Goal: Task Accomplishment & Management: Manage account settings

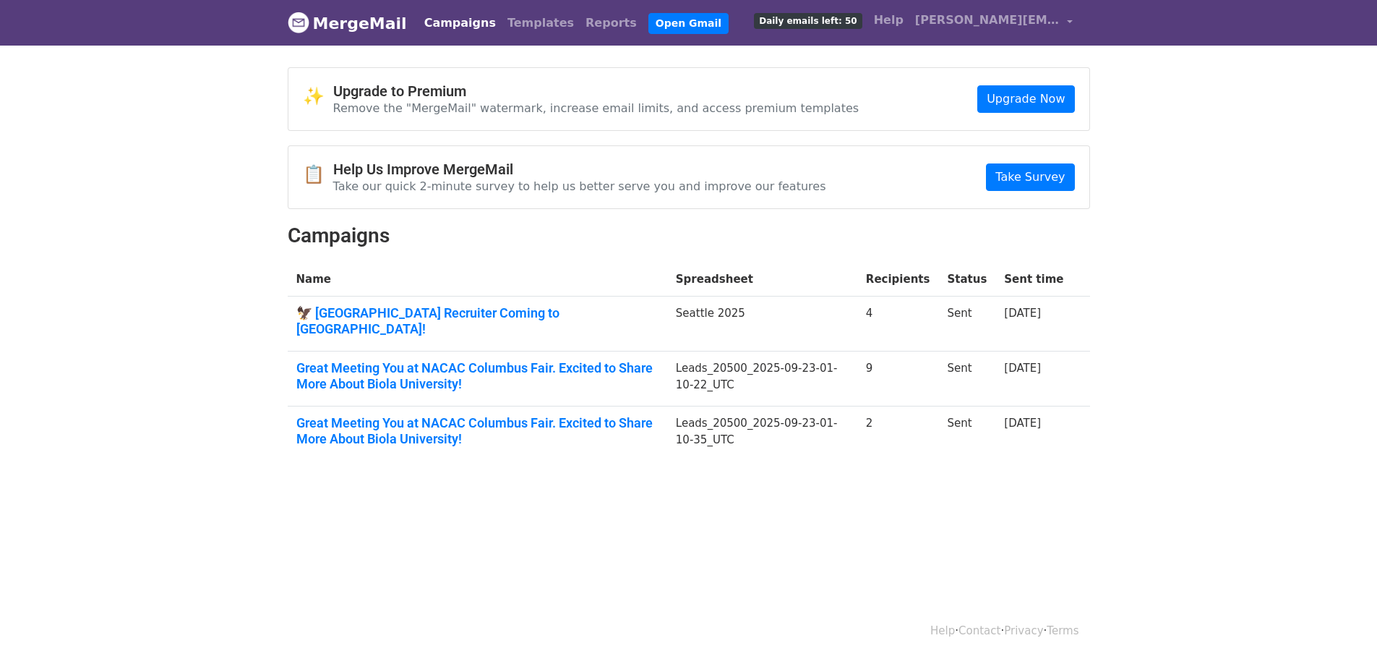
click at [39, 228] on body "MergeMail Campaigns Templates Reports Open Gmail Daily emails left: 50 Help rit…" at bounding box center [688, 265] width 1377 height 531
click at [500, 477] on body "MergeMail Campaigns Templates Reports Open Gmail Daily emails left: 50 Help rit…" at bounding box center [688, 265] width 1377 height 531
click at [341, 415] on link "Great Meeting You at NACAC Columbus Fair. Excited to Share More About Biola Uni…" at bounding box center [477, 430] width 362 height 31
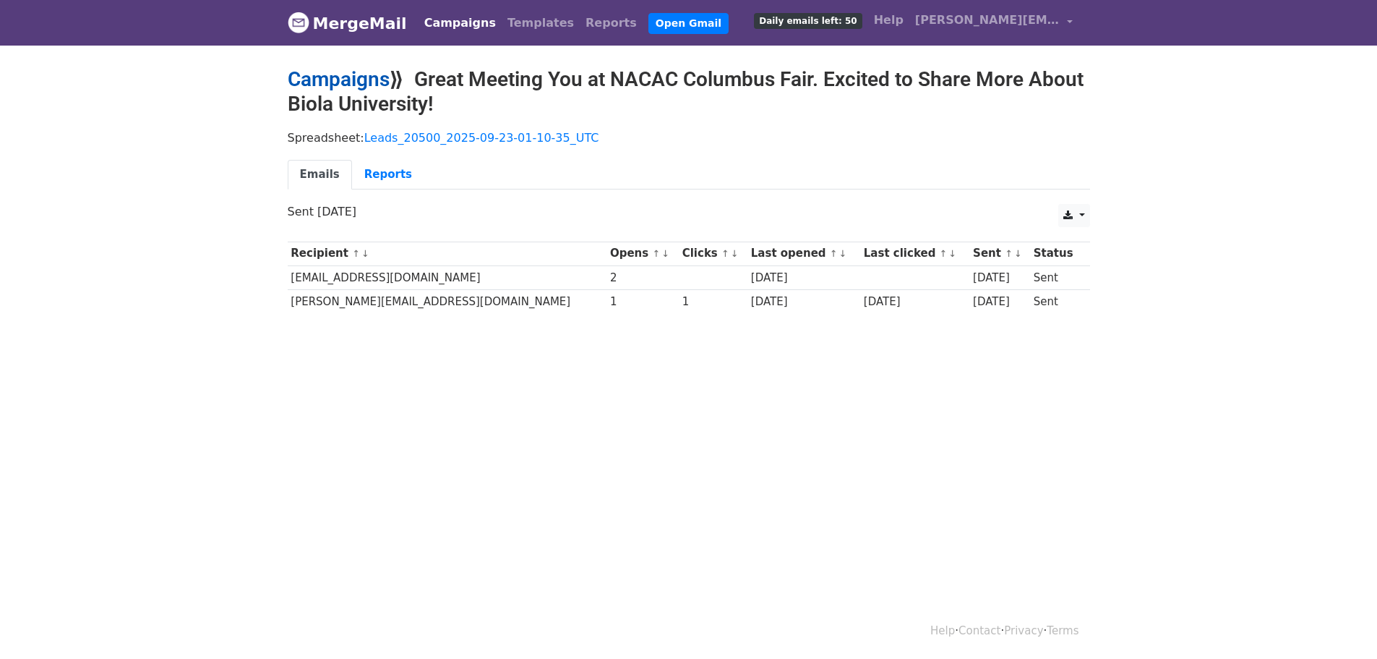
click at [343, 82] on link "Campaigns" at bounding box center [339, 79] width 102 height 24
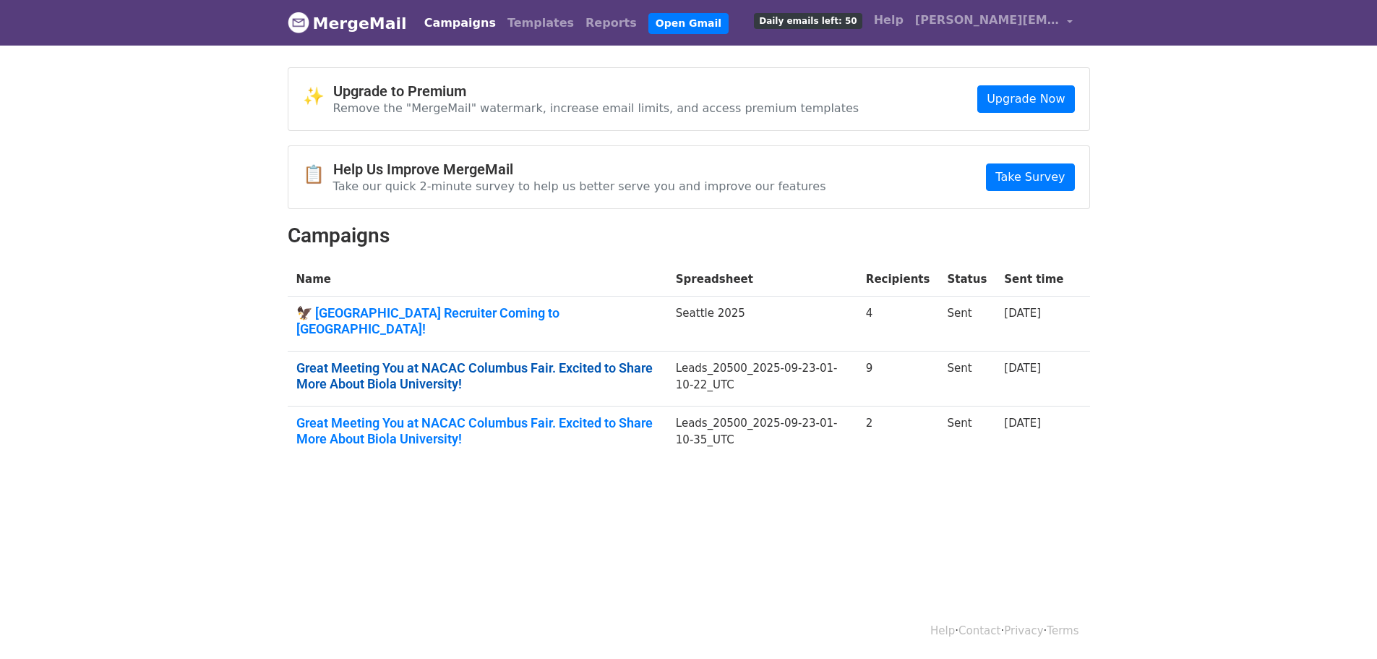
click at [365, 363] on link "Great Meeting You at NACAC Columbus Fair. Excited to Share More About Biola Uni…" at bounding box center [477, 375] width 362 height 31
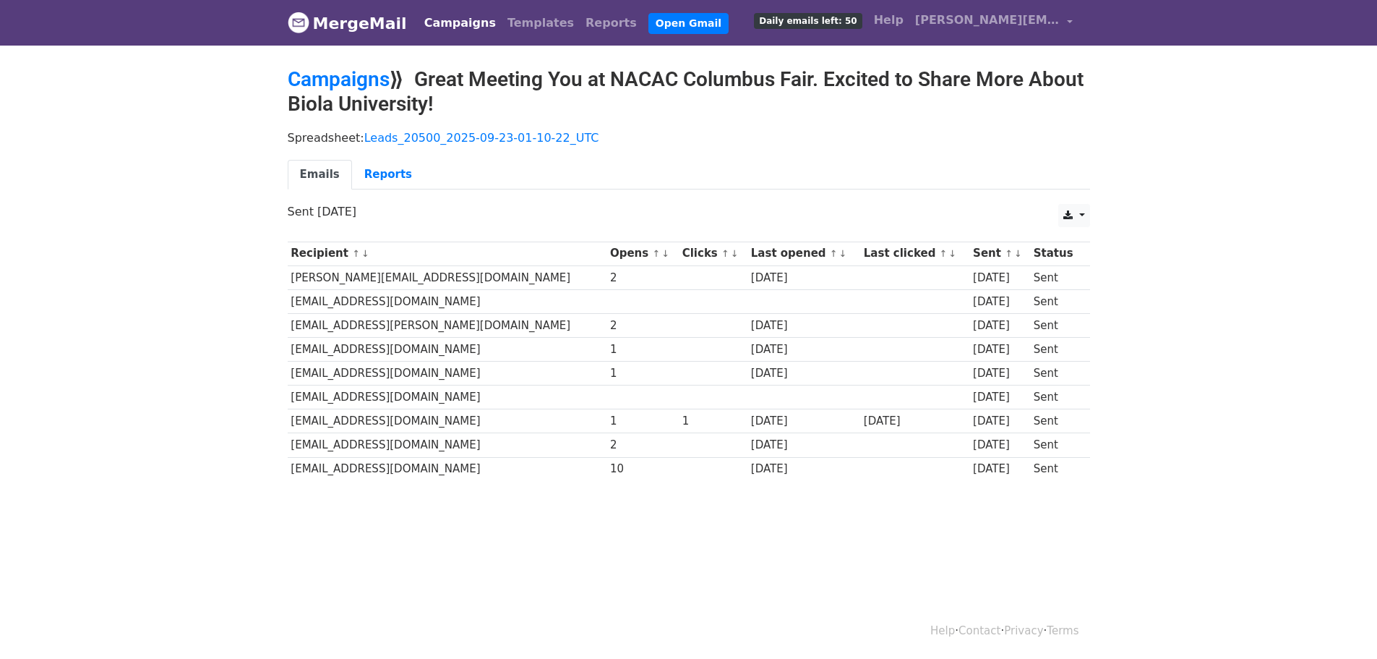
scroll to position [2, 0]
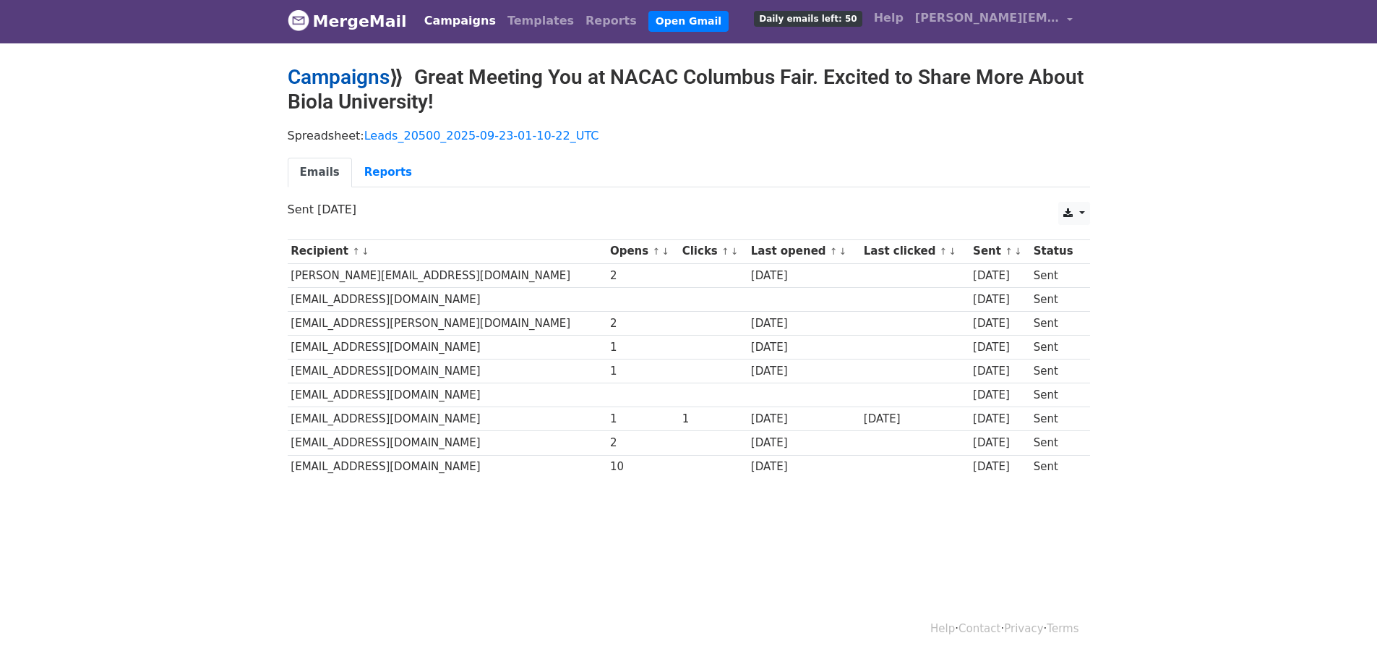
click at [344, 77] on link "Campaigns" at bounding box center [339, 77] width 102 height 24
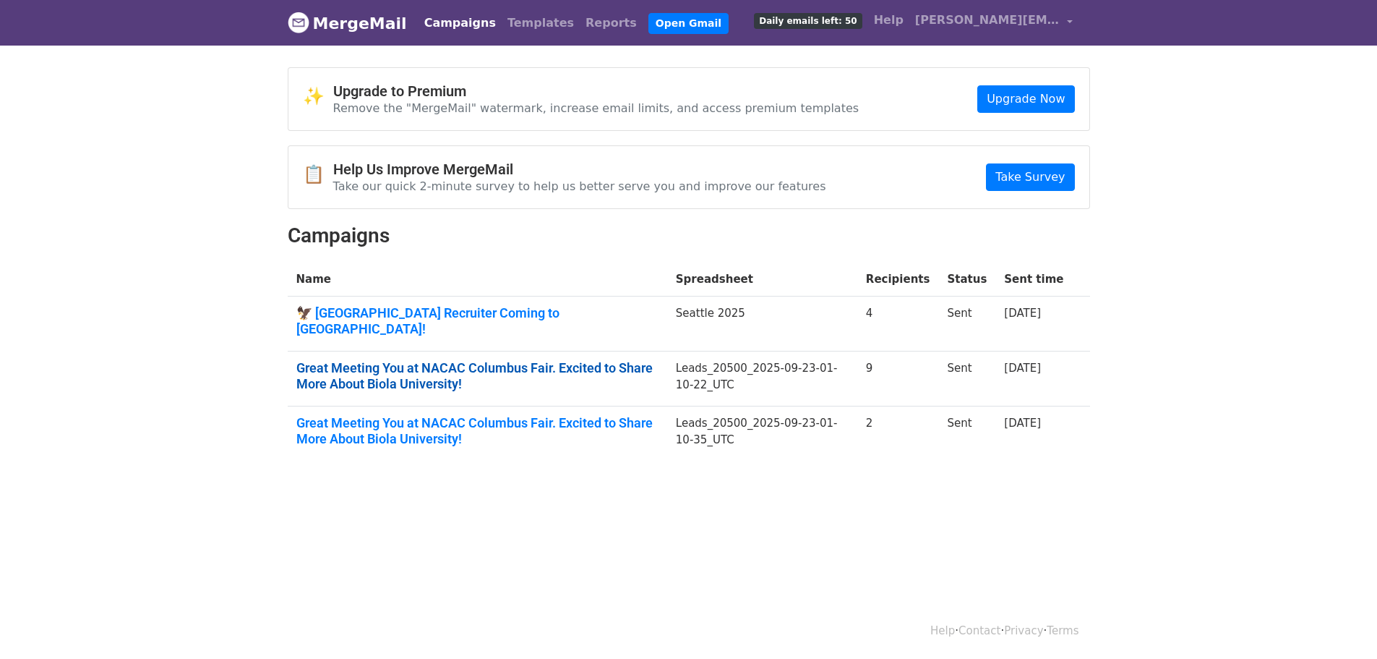
click at [369, 360] on link "Great Meeting You at NACAC Columbus Fair. Excited to Share More About Biola Uni…" at bounding box center [477, 375] width 362 height 31
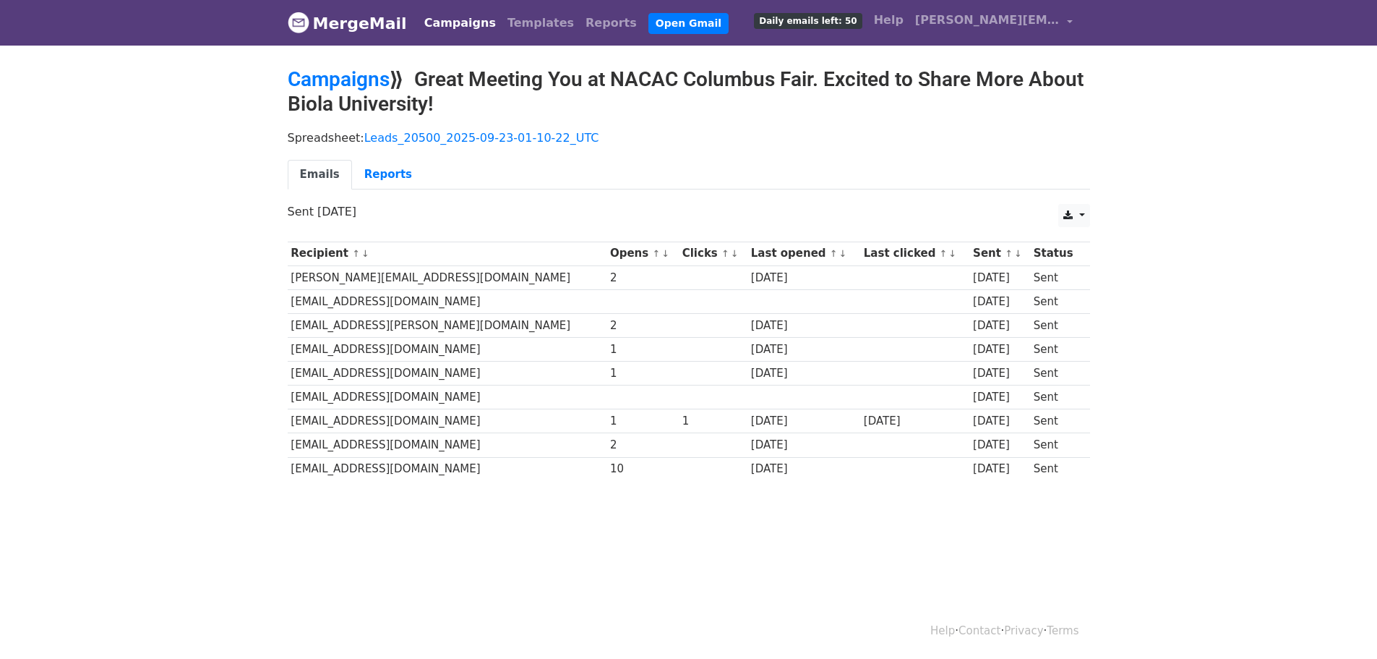
click at [449, 22] on link "Campaigns" at bounding box center [460, 23] width 83 height 29
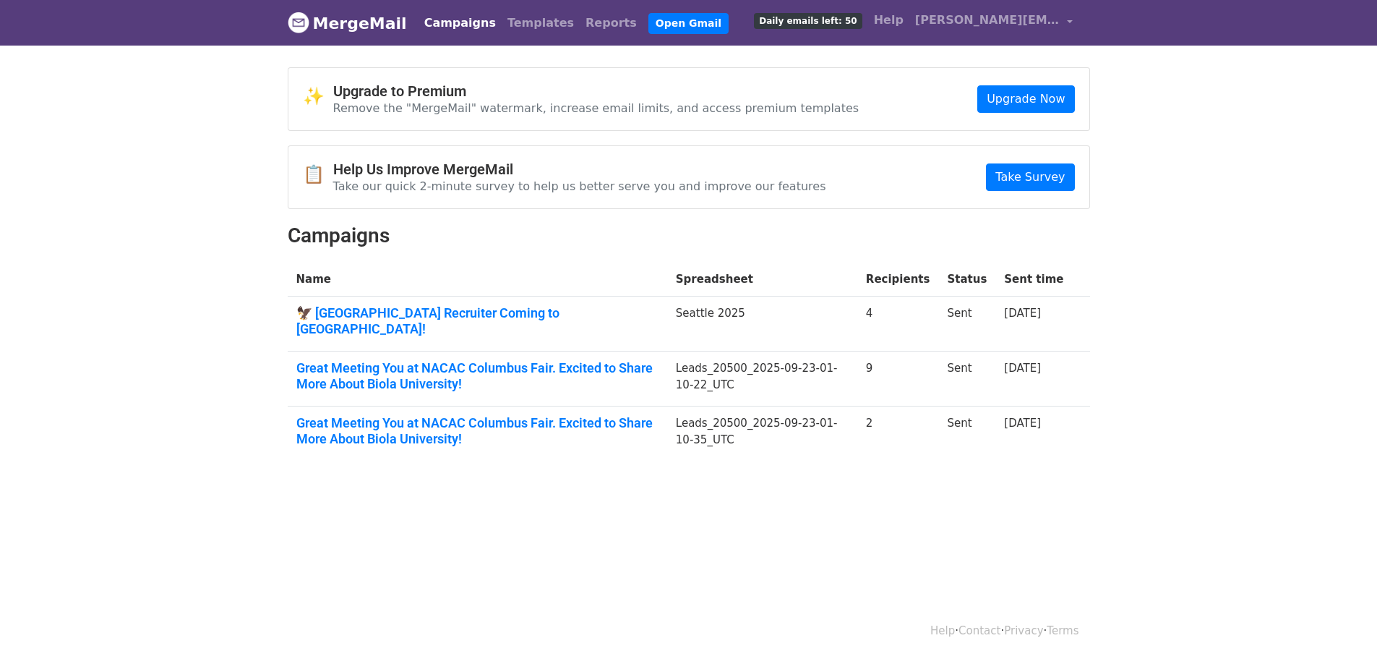
click at [317, 11] on link "MergeMail" at bounding box center [347, 23] width 119 height 30
click at [514, 15] on link "Templates" at bounding box center [541, 23] width 78 height 29
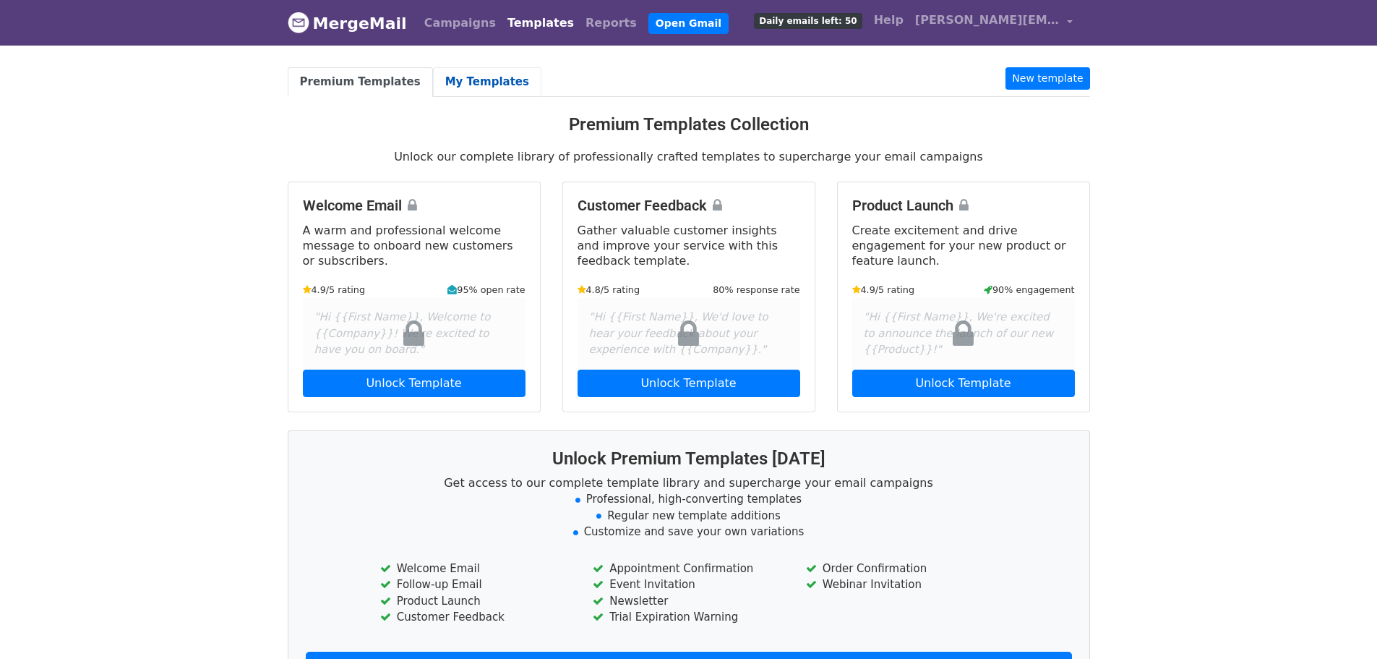
click at [461, 84] on link "My Templates" at bounding box center [487, 82] width 108 height 30
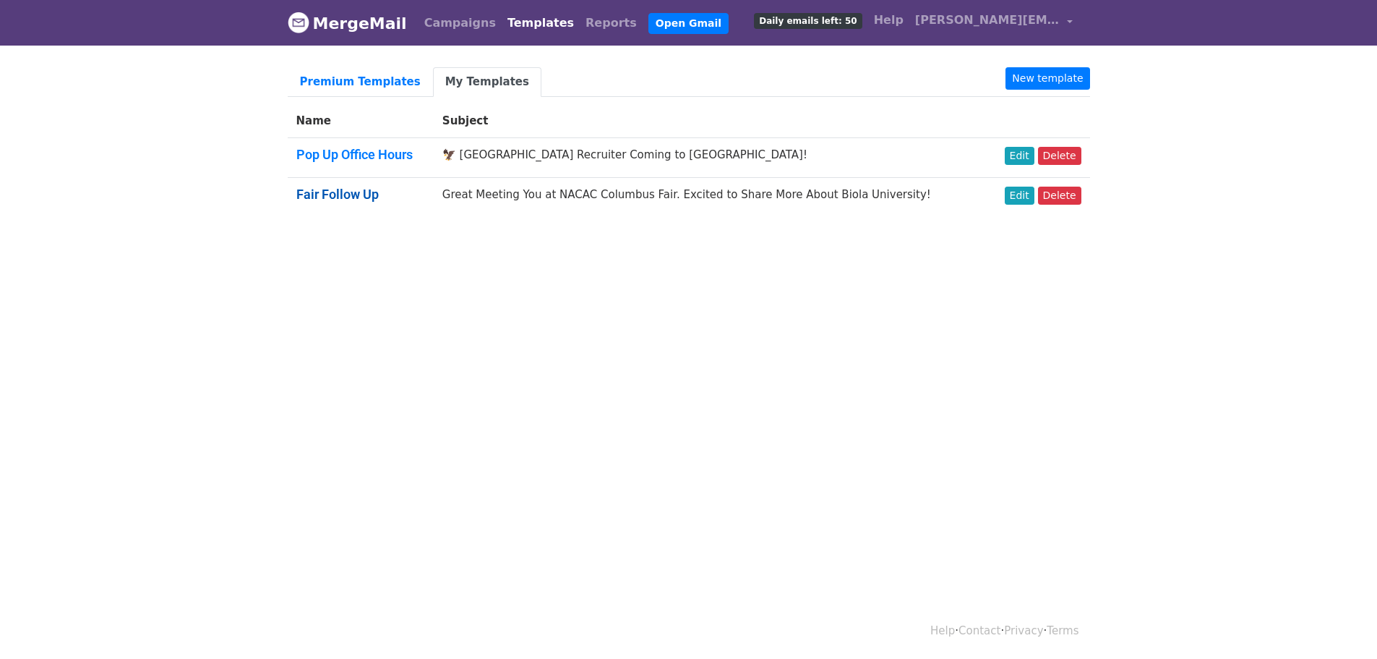
click at [349, 190] on link "Fair Follow Up" at bounding box center [337, 194] width 82 height 15
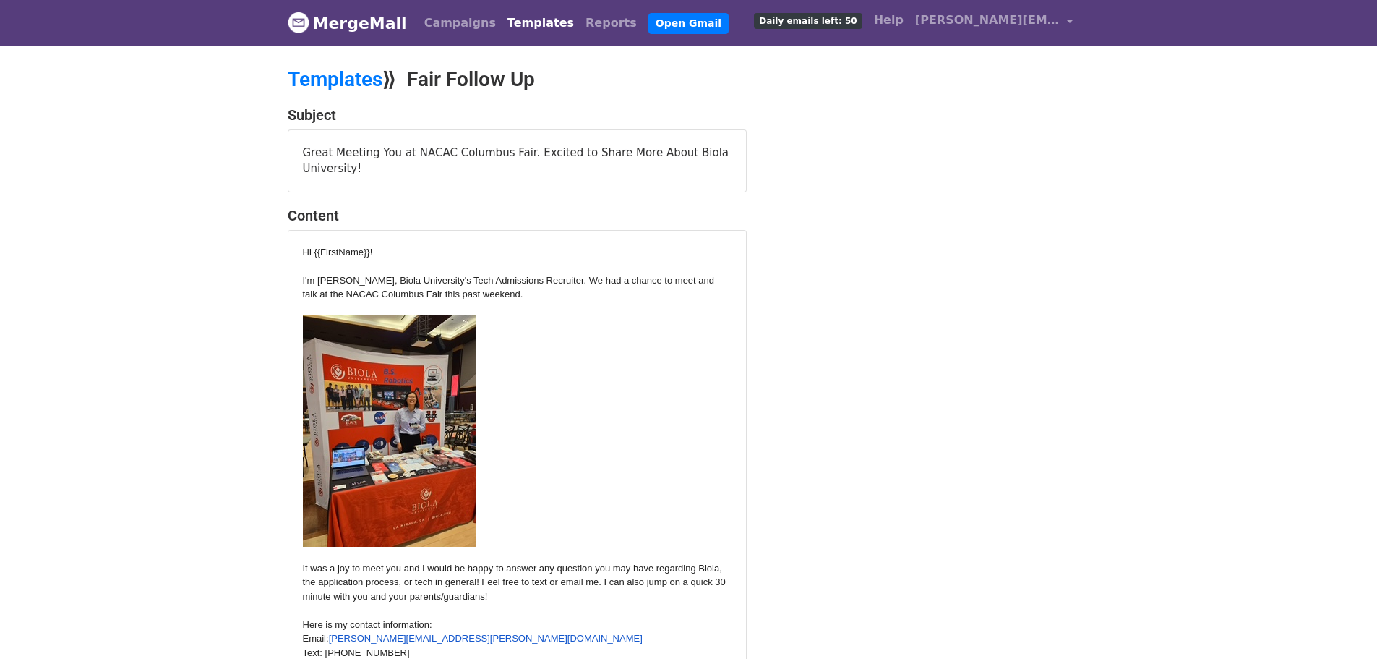
click at [475, 150] on div "Great Meeting You at NACAC Columbus Fair. Excited to Share More About Biola Uni…" at bounding box center [517, 160] width 458 height 61
click at [478, 146] on div "Great Meeting You at NACAC Columbus Fair. Excited to Share More About Biola Uni…" at bounding box center [517, 160] width 458 height 61
click at [463, 156] on div "Great Meeting You at NACAC Columbus Fair. Excited to Share More About Biola Uni…" at bounding box center [517, 160] width 458 height 61
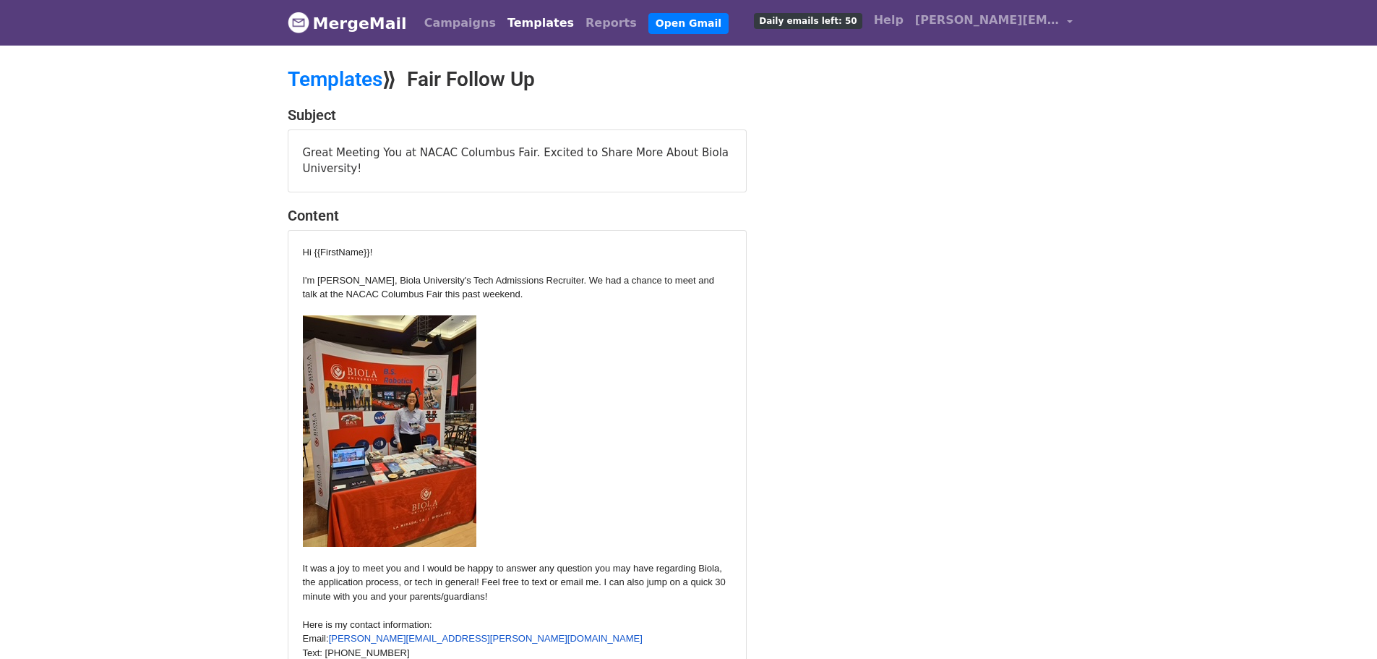
click at [591, 317] on div "​ ​" at bounding box center [517, 430] width 429 height 231
click at [333, 72] on link "Templates" at bounding box center [335, 79] width 95 height 24
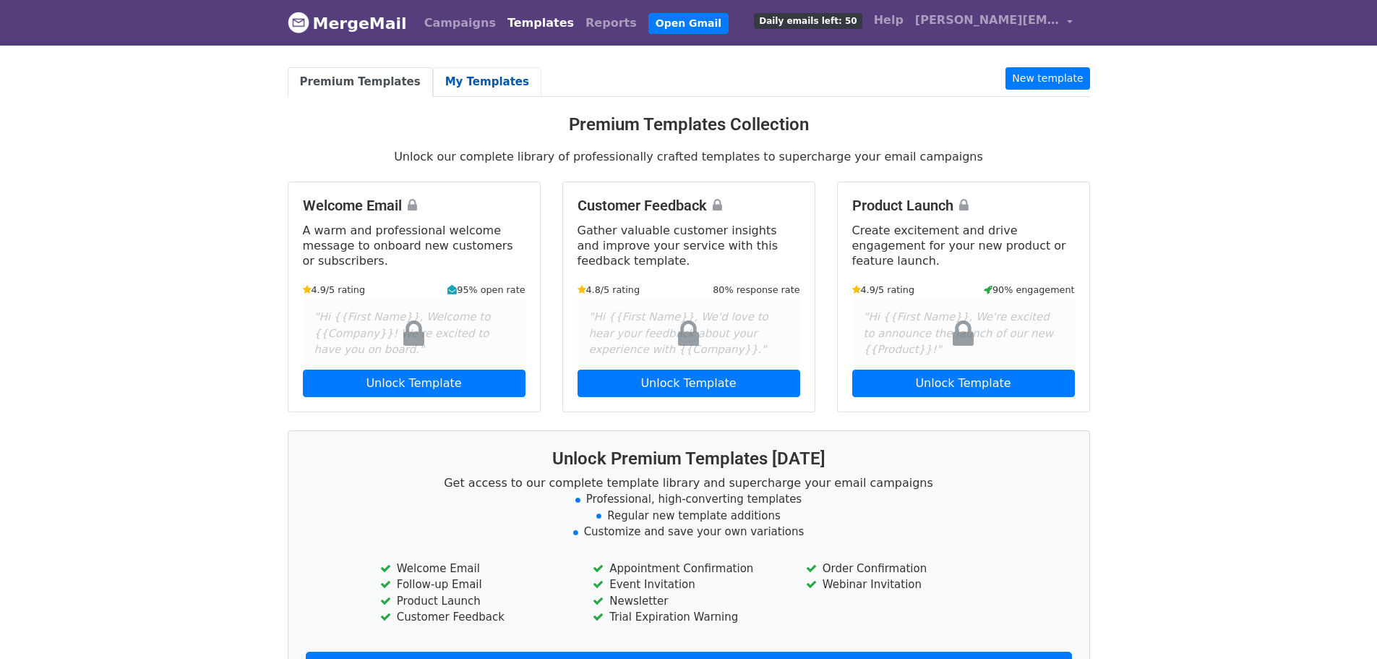
click at [483, 91] on link "My Templates" at bounding box center [487, 82] width 108 height 30
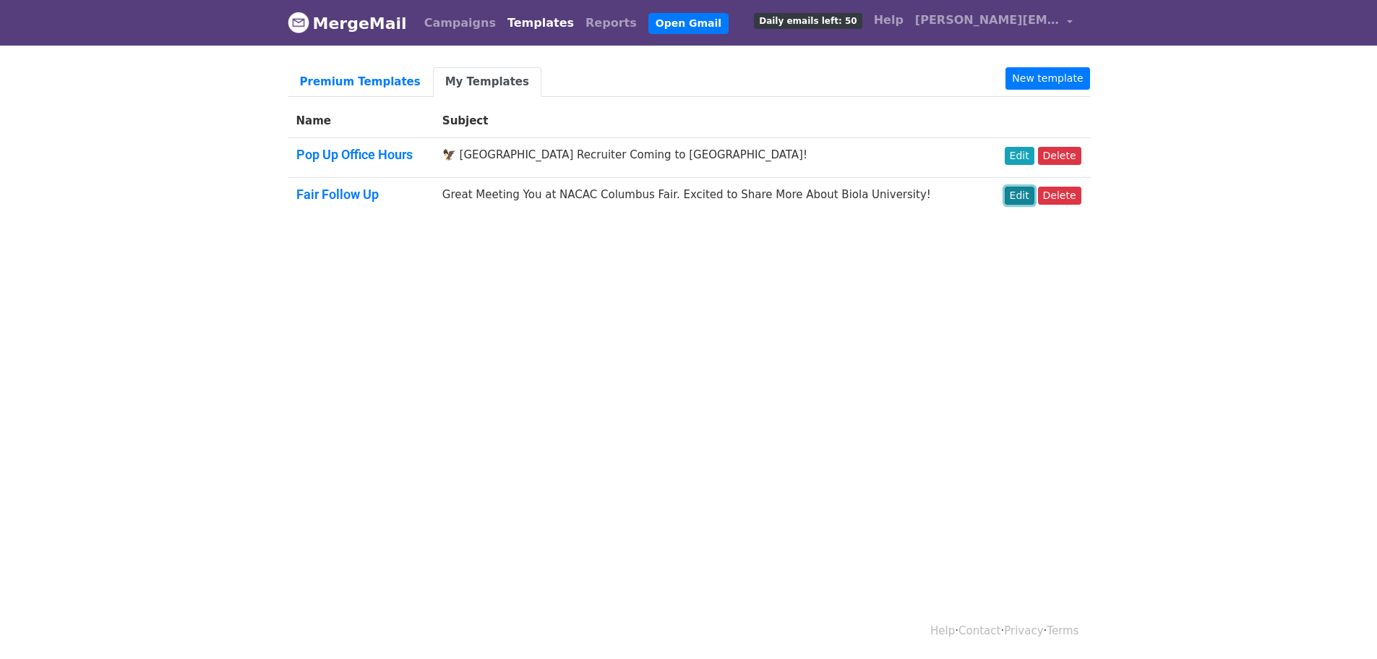
click at [1027, 200] on link "Edit" at bounding box center [1020, 196] width 30 height 18
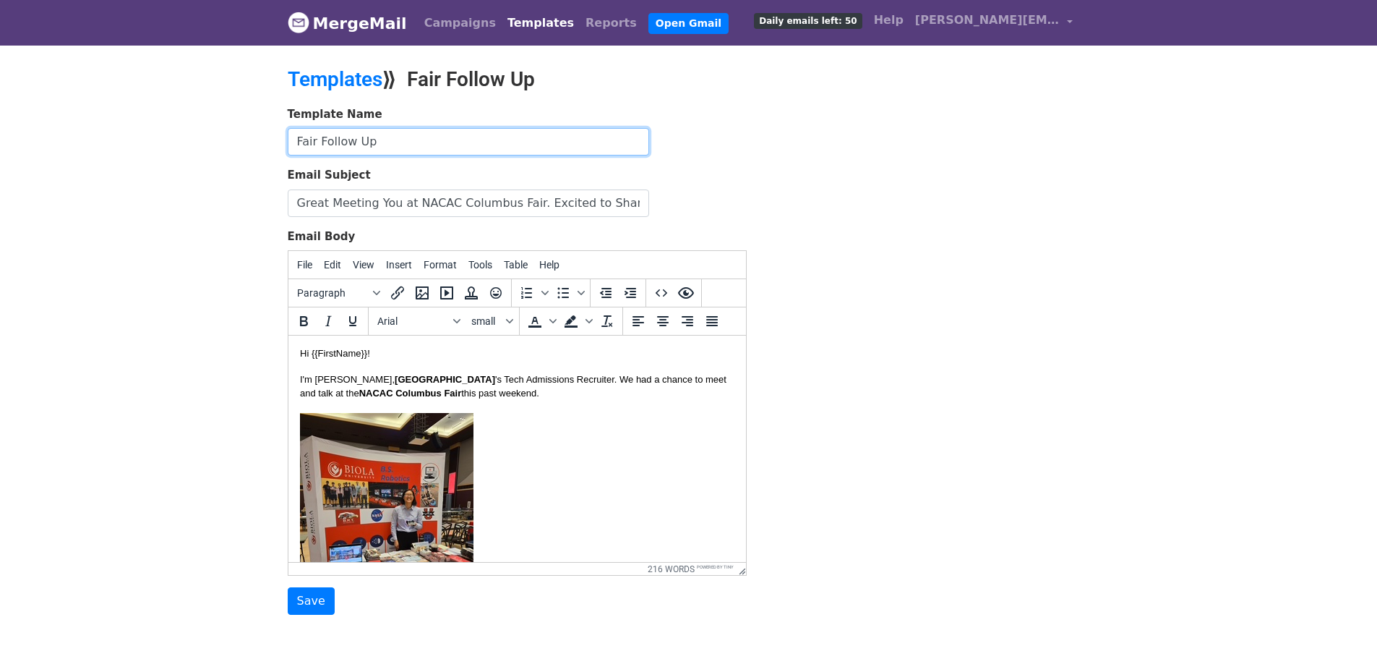
click at [333, 137] on input "Fair Follow Up" at bounding box center [468, 141] width 361 height 27
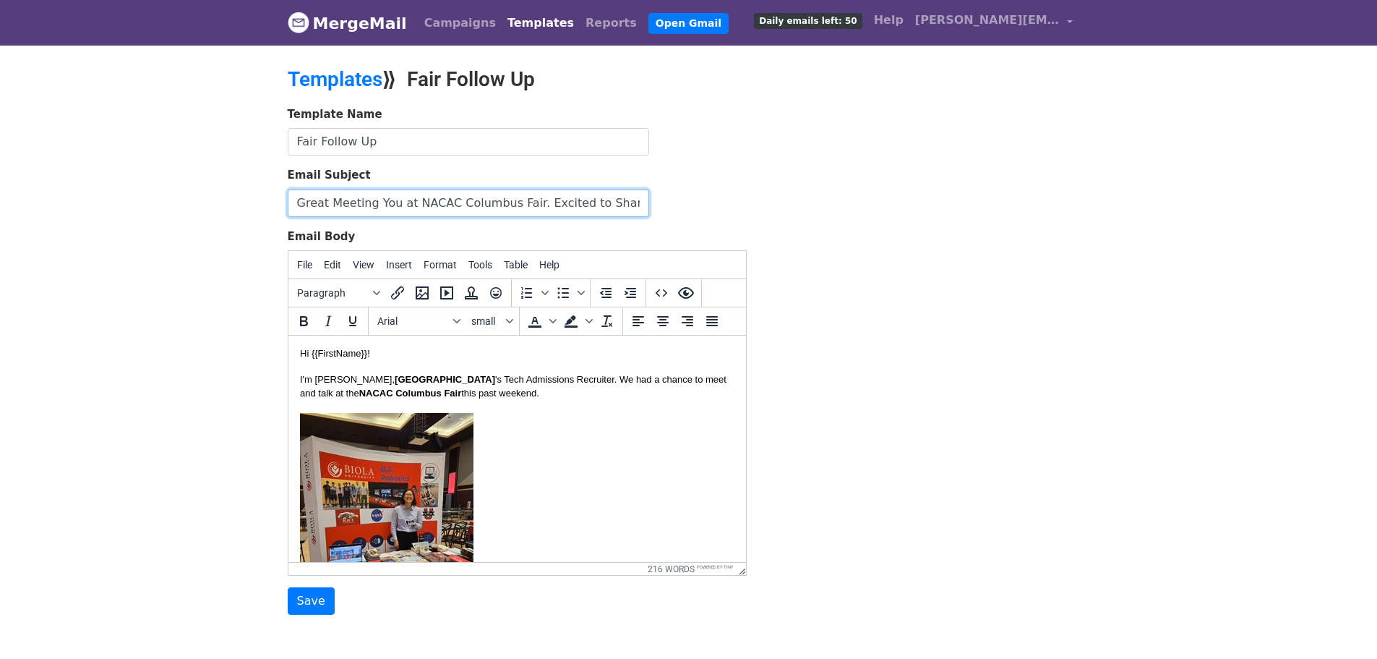
click at [436, 210] on input "Great Meeting You at NACAC Columbus Fair. Excited to Share More About Biola Uni…" at bounding box center [468, 202] width 361 height 27
click at [456, 205] on input "Great Meeting You at NACAC Columbus Fair. Excited to Share More About Biola Uni…" at bounding box center [468, 202] width 361 height 27
type input "Great Meeting You at [GEOGRAPHIC_DATA] {{EventCity}} Fair. Excited to Share Mor…"
click at [371, 392] on strong "NACAC Columbus Fair" at bounding box center [410, 392] width 103 height 11
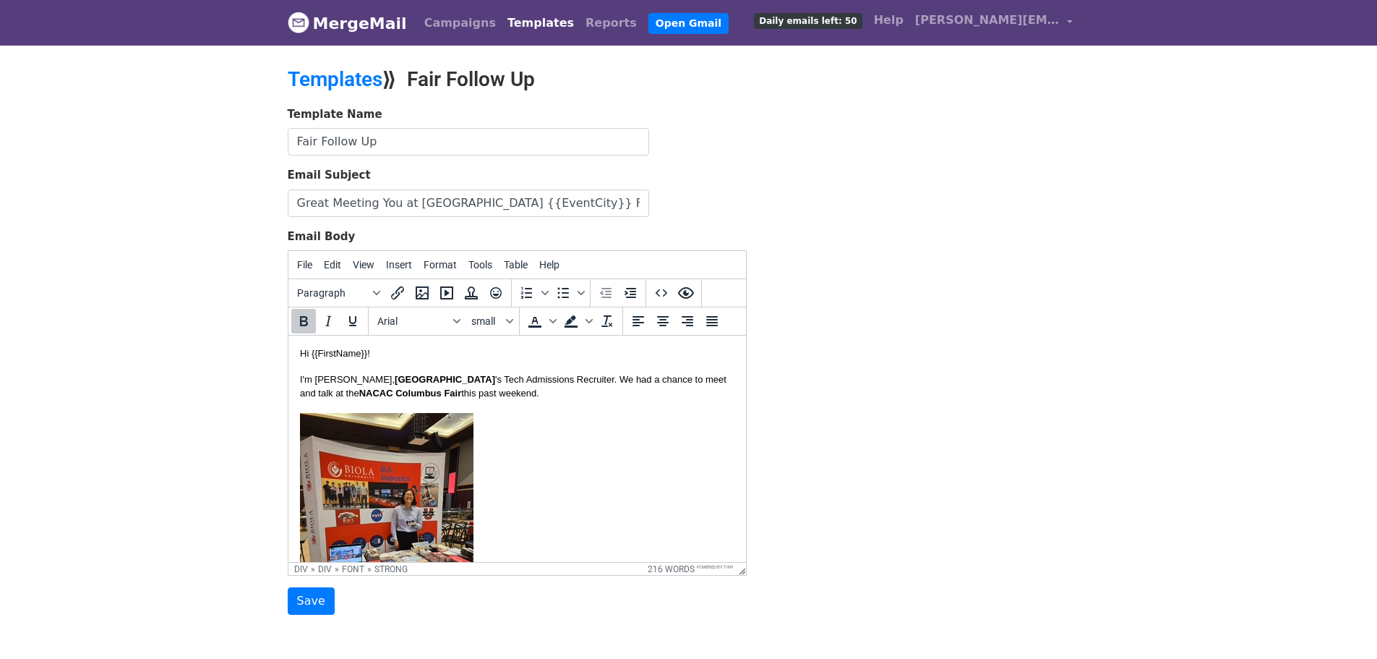
click at [367, 392] on strong "NACAC Columbus Fair" at bounding box center [410, 392] width 103 height 11
click at [373, 393] on strong "NACAC Columbus Fair" at bounding box center [410, 392] width 103 height 11
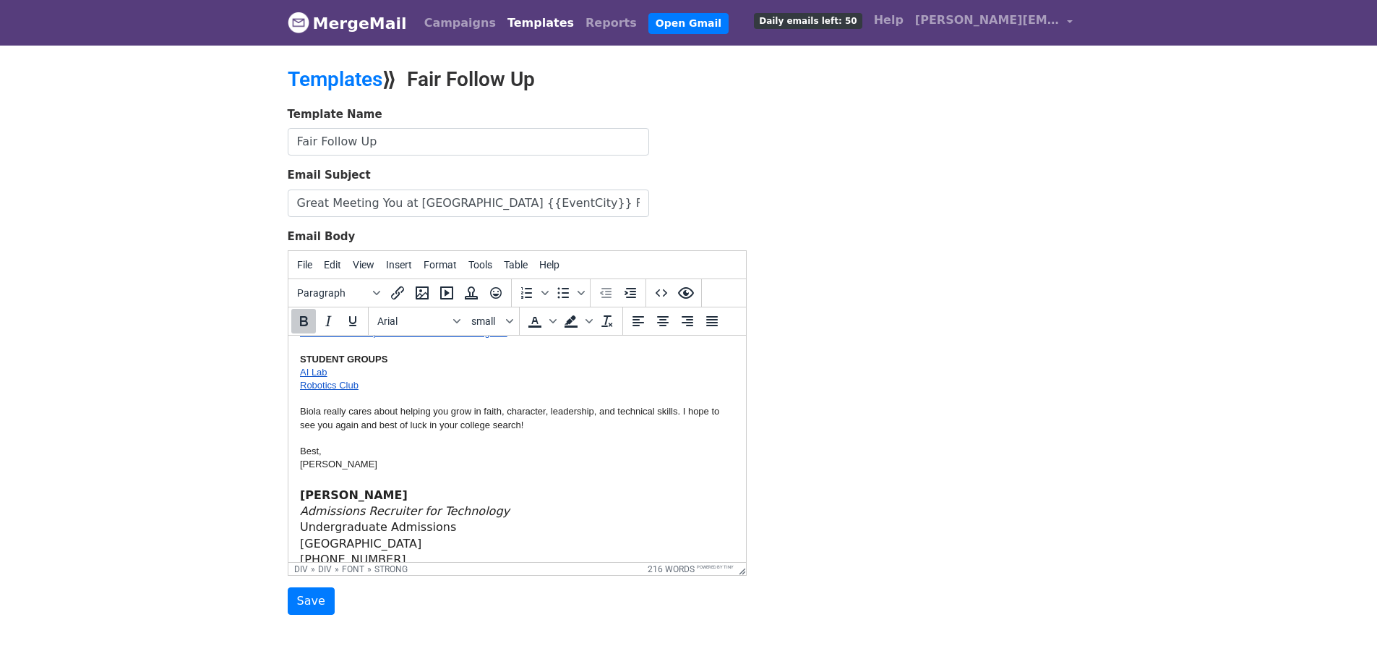
scroll to position [795, 0]
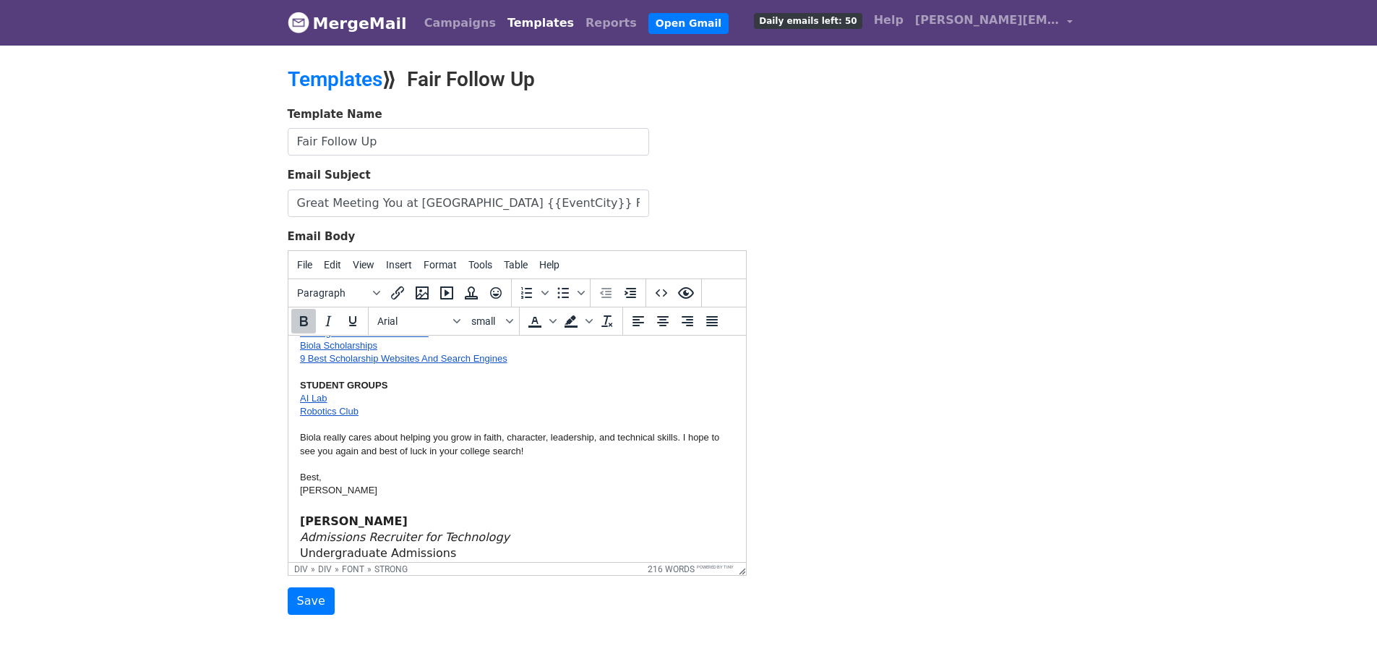
click at [407, 406] on div "Robotics Club" at bounding box center [516, 411] width 434 height 13
click at [404, 411] on div "Robotics Club﻿" at bounding box center [516, 411] width 434 height 13
click at [338, 406] on link "Robotics Club﻿" at bounding box center [328, 411] width 59 height 11
click at [325, 411] on link "Robotics Club" at bounding box center [328, 411] width 59 height 11
click at [363, 415] on div "Robotics Club" at bounding box center [516, 411] width 434 height 13
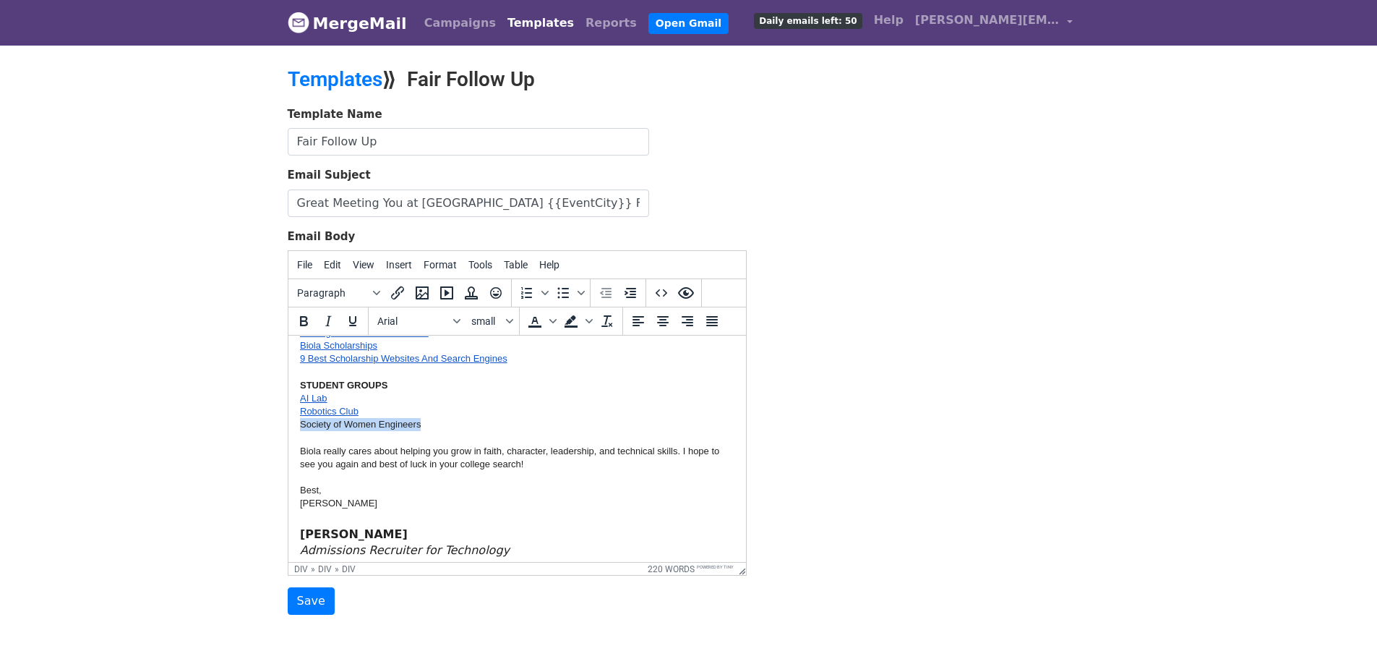
drag, startPoint x: 427, startPoint y: 421, endPoint x: 568, endPoint y: 754, distance: 361.9
click at [288, 419] on html "Hi {{FirstName}}! I'm Rita Koung, Biola University 's Tech Admissions Recruiter…" at bounding box center [517, 95] width 458 height 1110
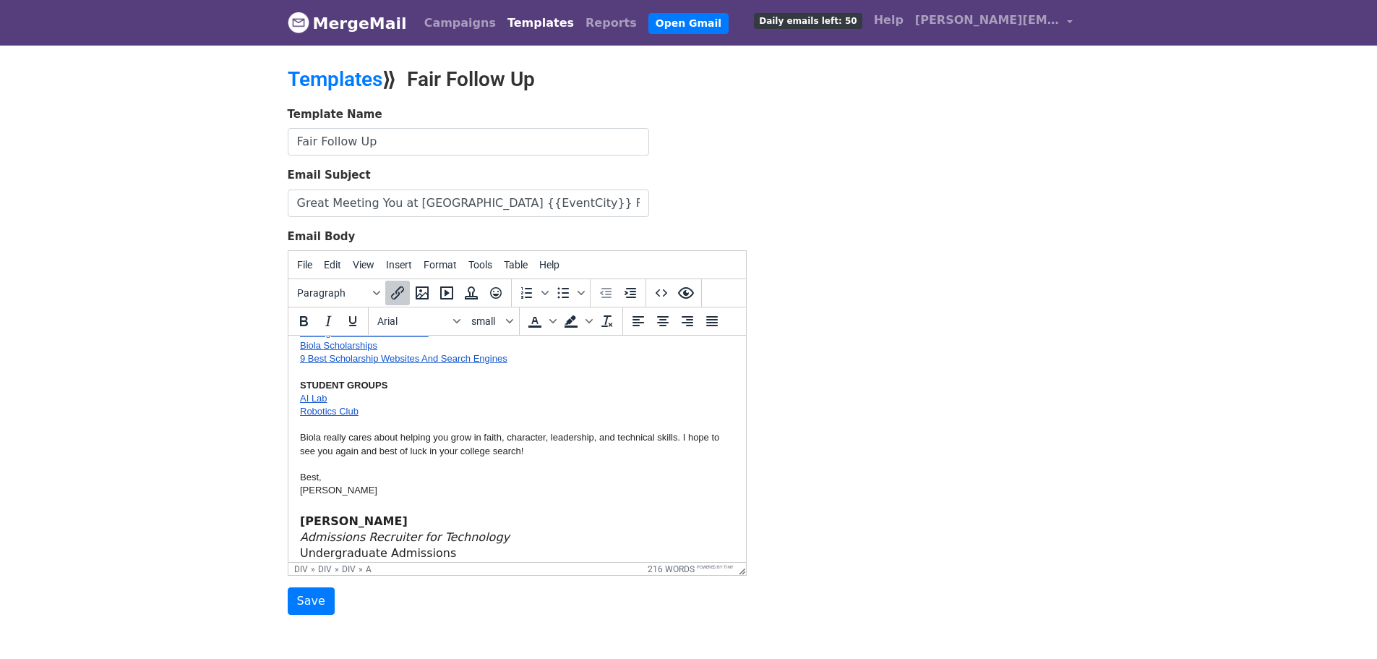
click at [443, 442] on div "Biola really cares about helping you grow in faith, character, leadership, and …" at bounding box center [516, 444] width 434 height 26
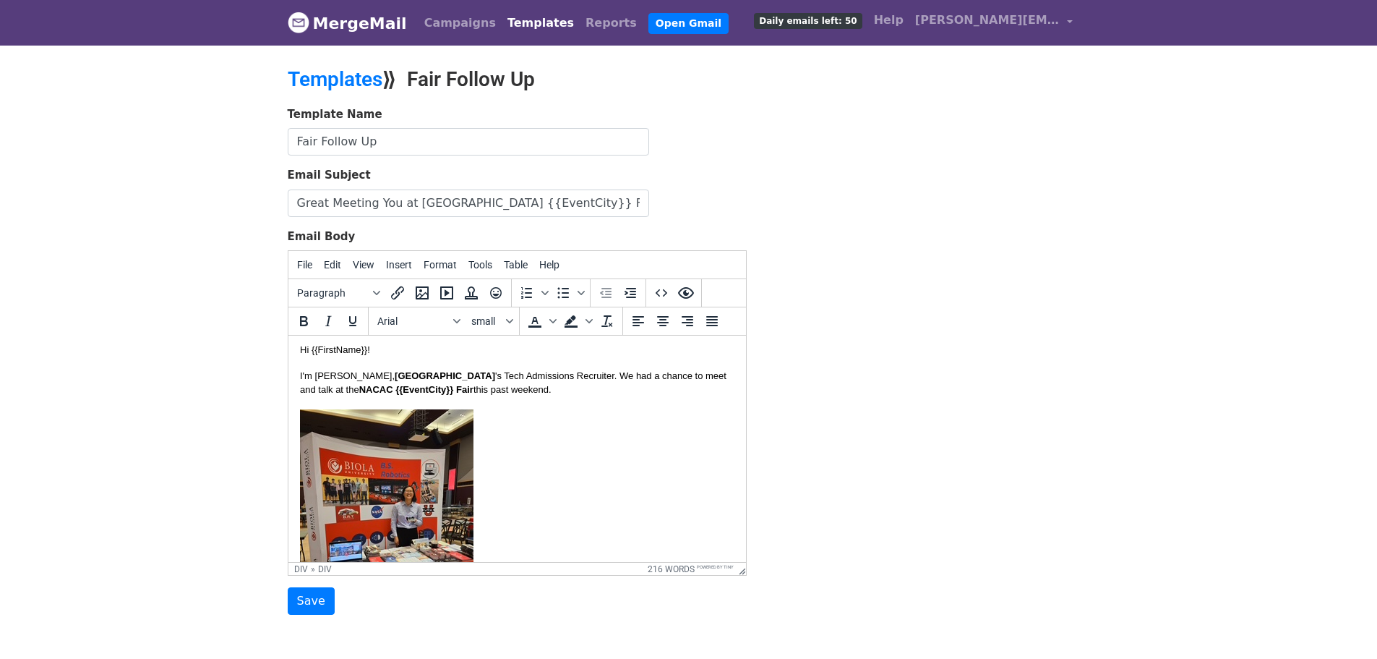
scroll to position [0, 0]
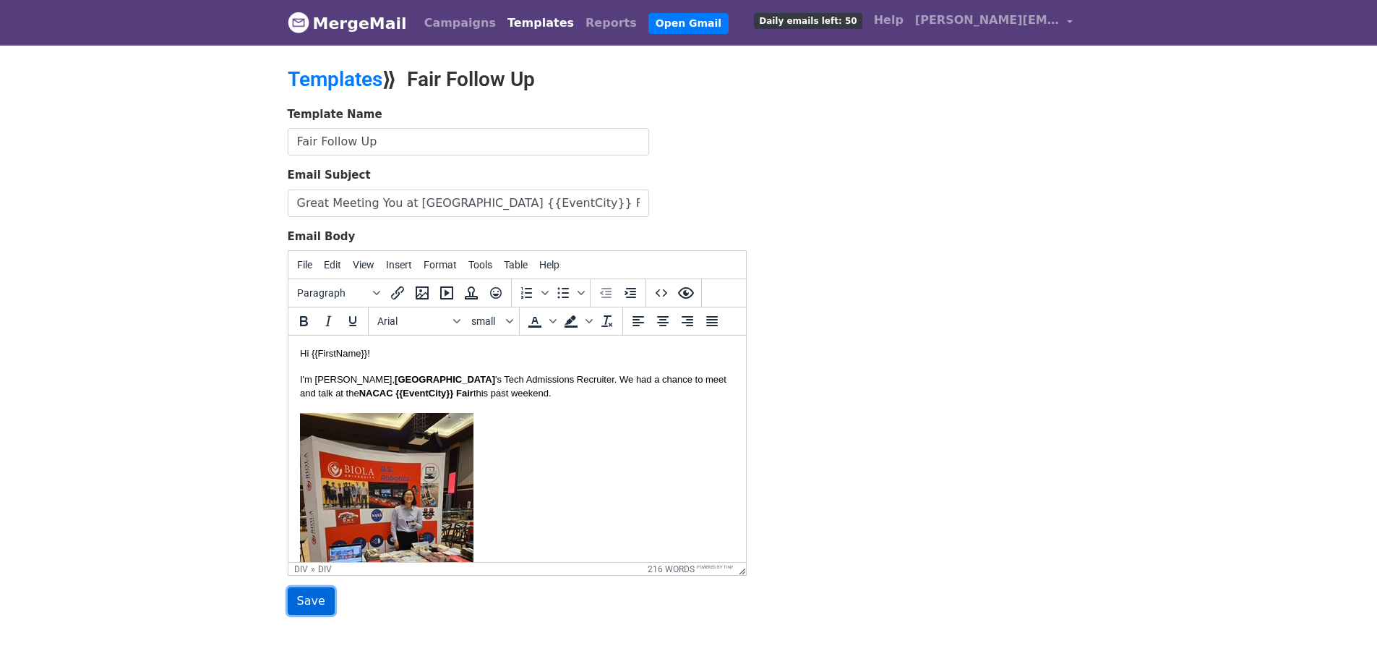
click at [291, 594] on input "Save" at bounding box center [311, 600] width 47 height 27
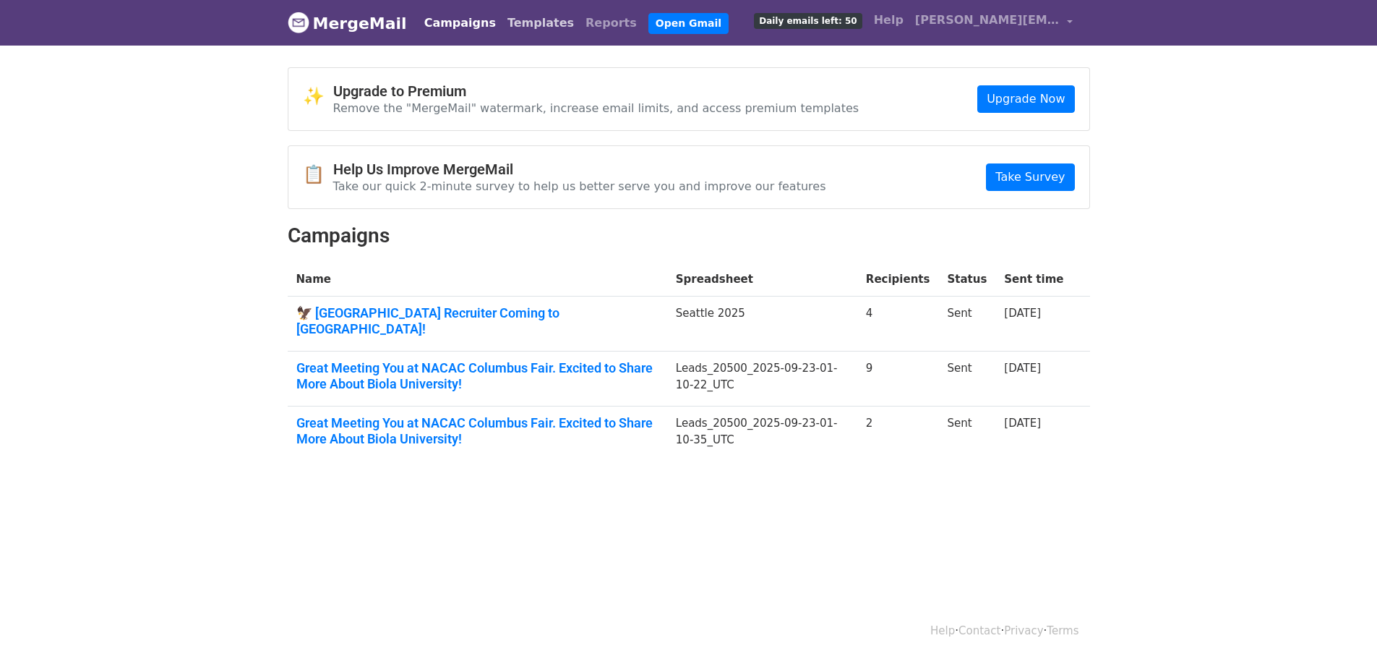
click at [508, 20] on link "Templates" at bounding box center [541, 23] width 78 height 29
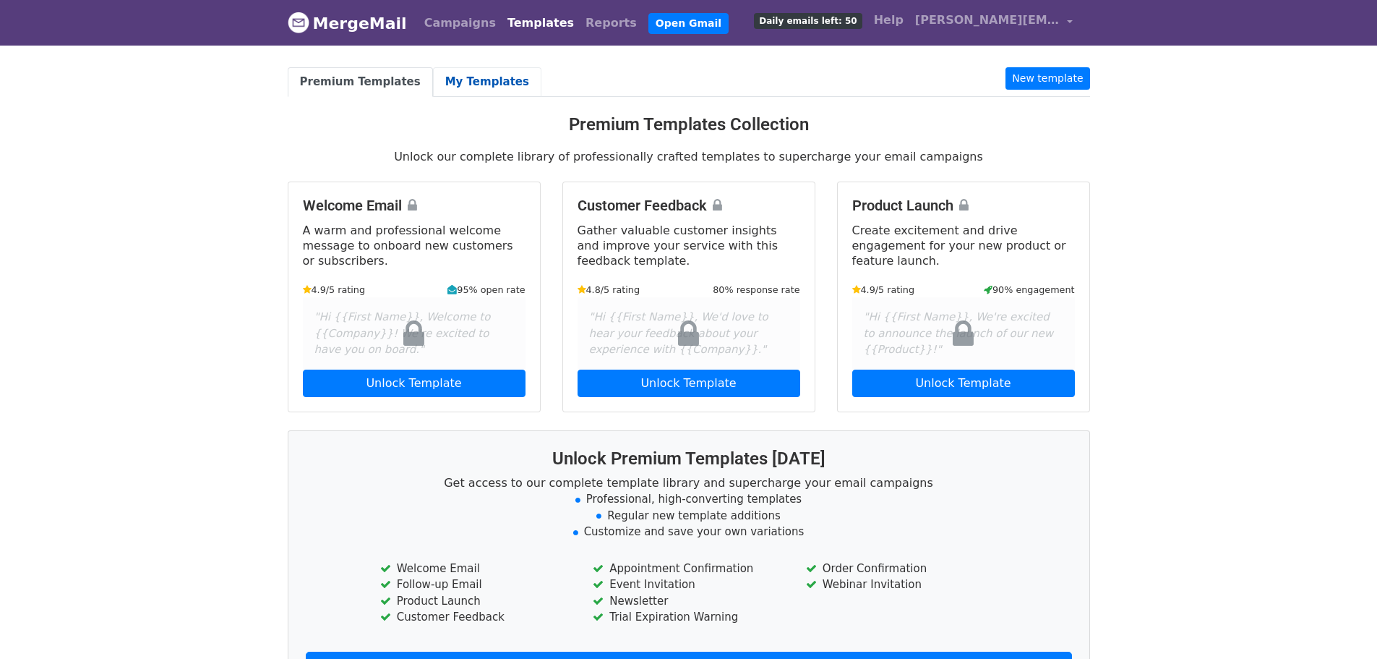
click at [438, 79] on link "My Templates" at bounding box center [487, 82] width 108 height 30
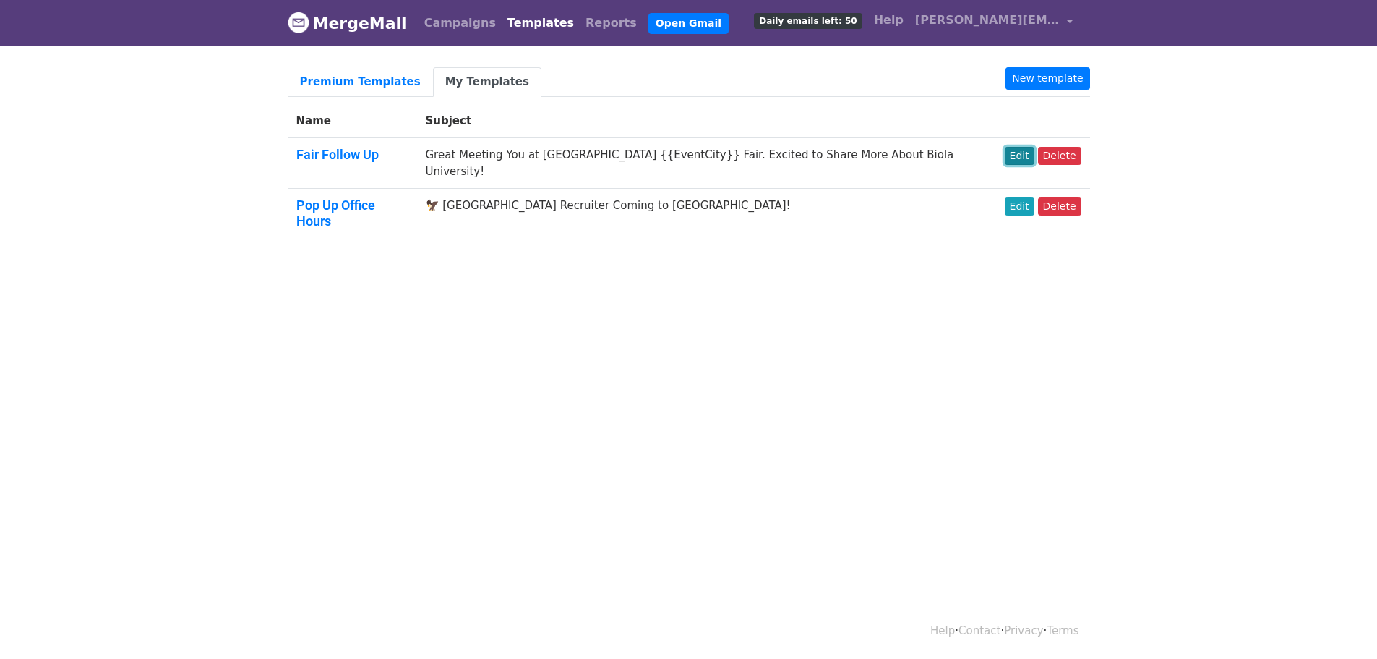
click at [1024, 152] on link "Edit" at bounding box center [1020, 156] width 30 height 18
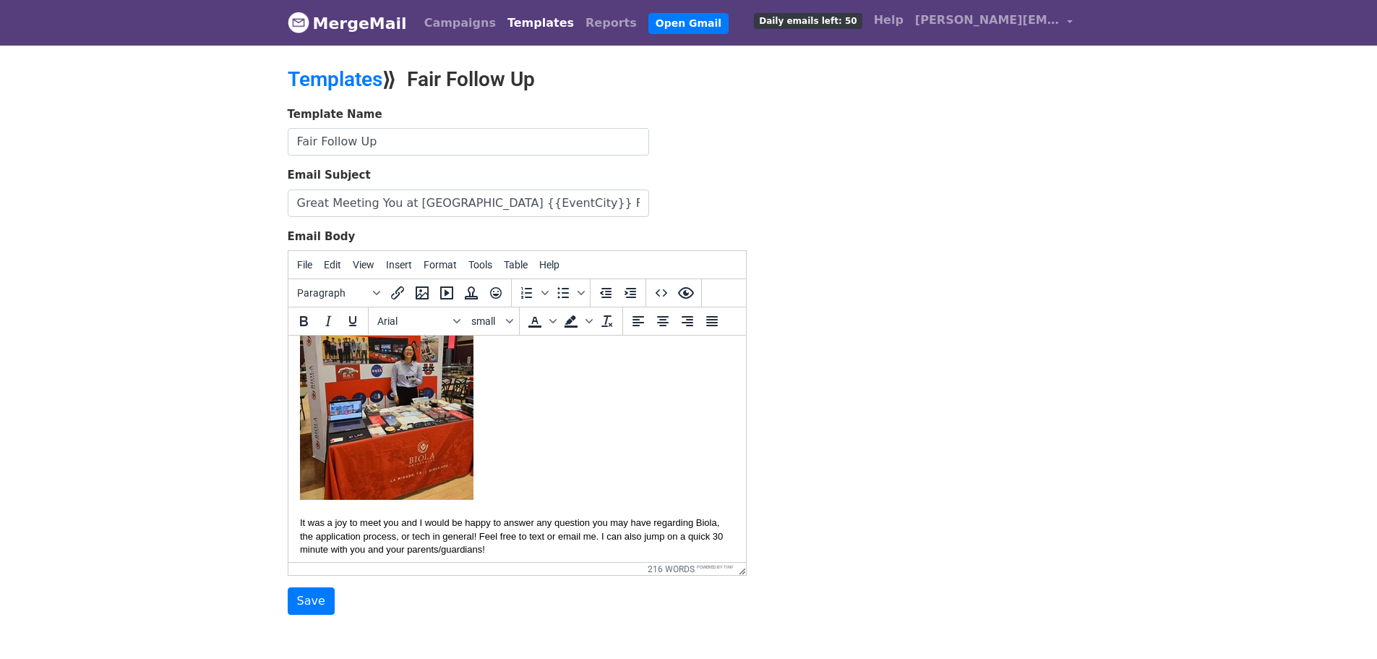
click at [374, 406] on img at bounding box center [386, 383] width 174 height 231
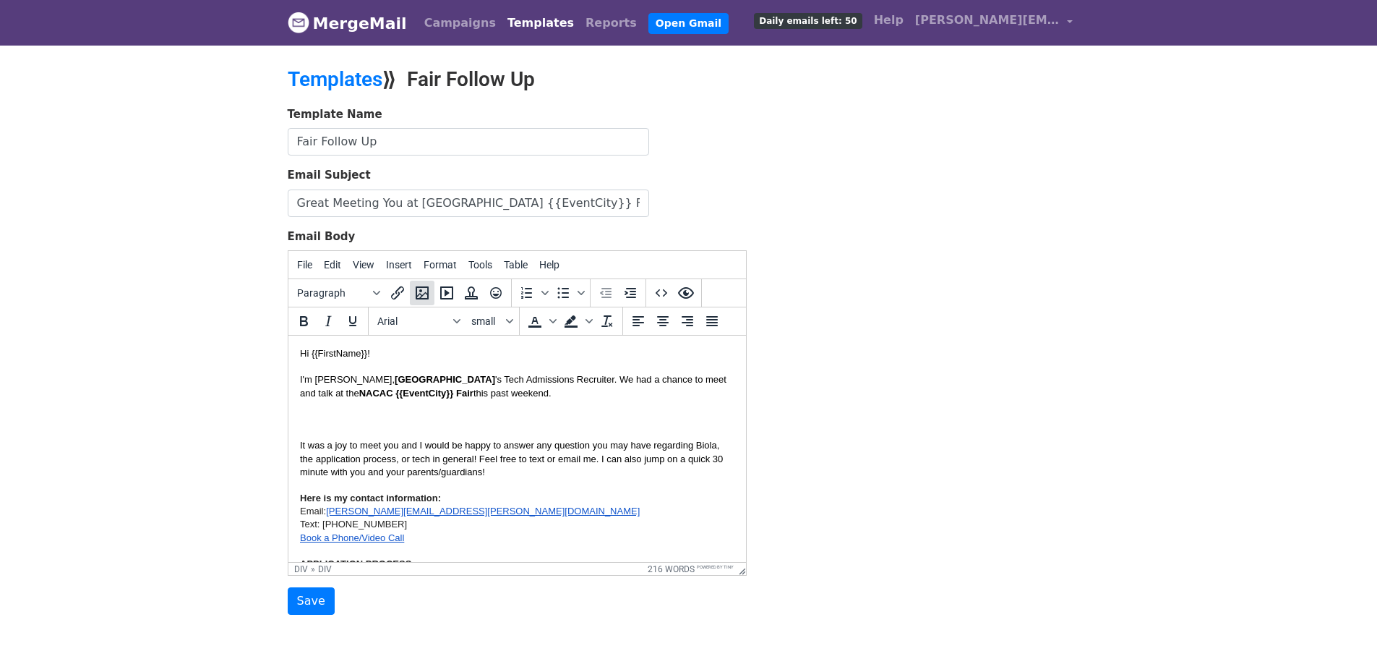
click at [424, 286] on icon "Insert/edit image" at bounding box center [422, 292] width 17 height 17
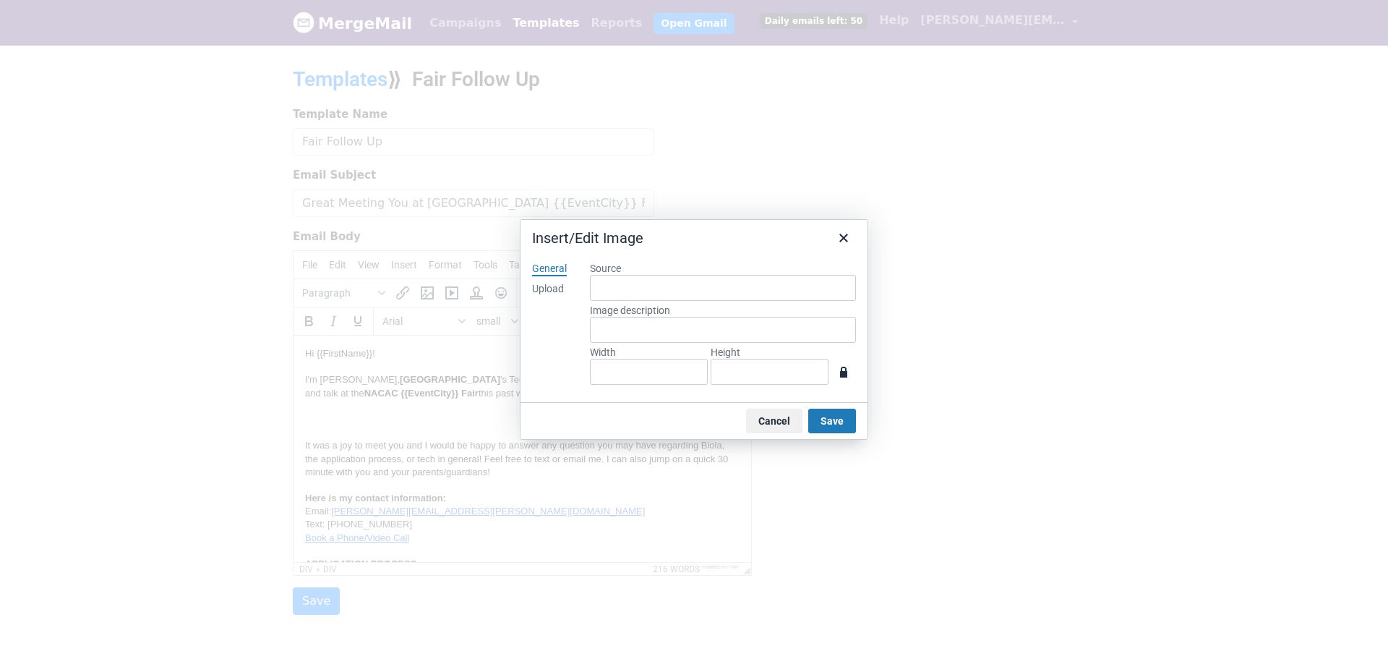
click at [536, 292] on div "Upload" at bounding box center [548, 289] width 32 height 14
click at [734, 333] on button "Browse for an image" at bounding box center [722, 337] width 121 height 25
type input "1920"
type input "2560"
click at [836, 425] on button "Save" at bounding box center [832, 420] width 48 height 25
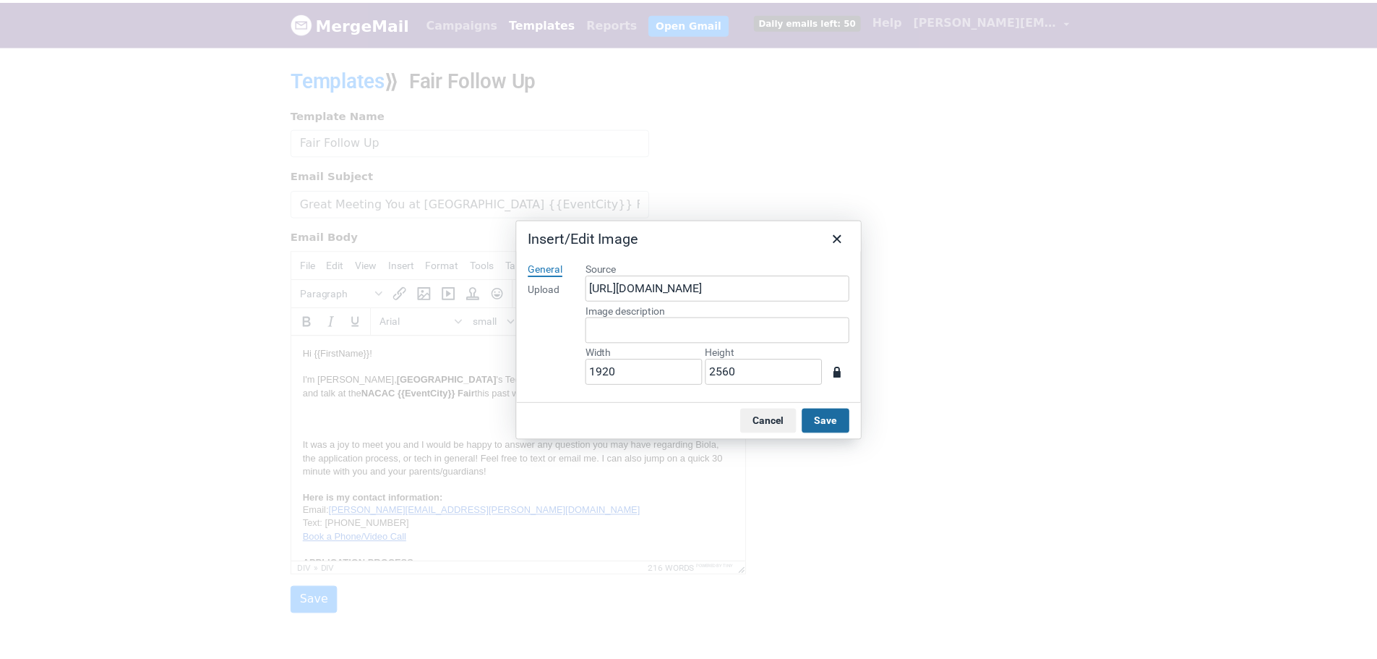
scroll to position [1730, 12]
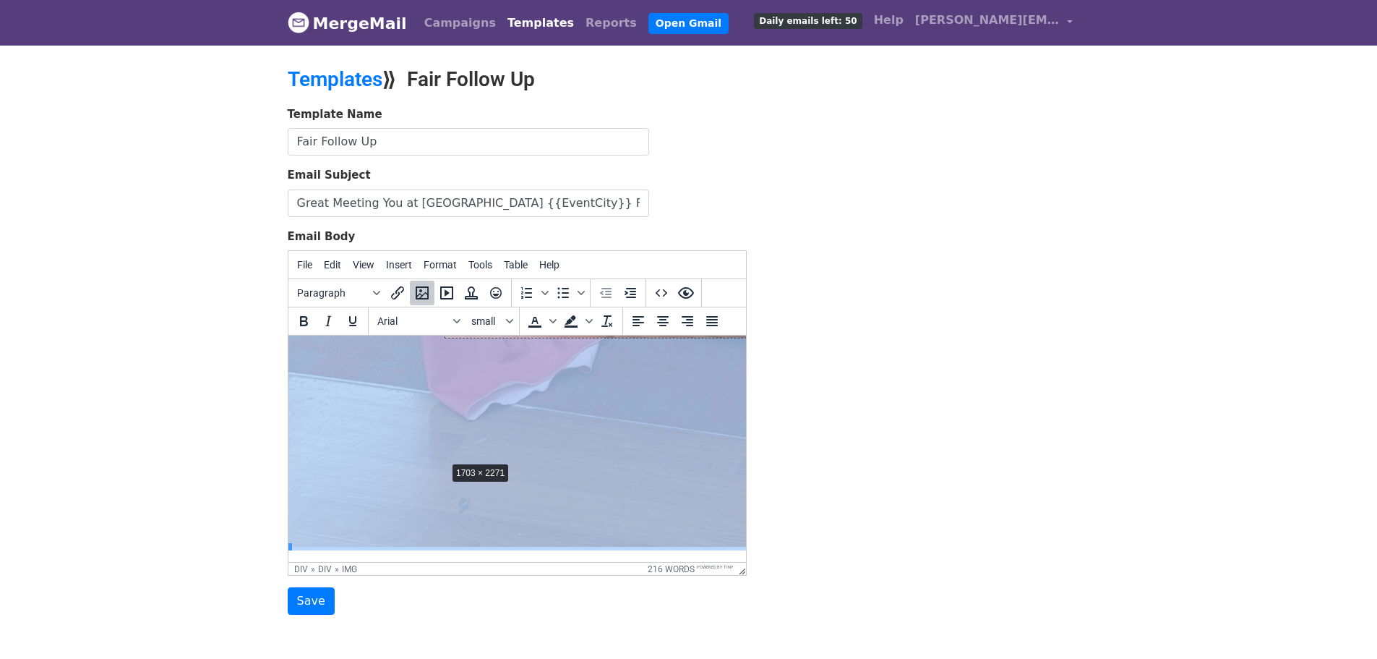
drag, startPoint x: 288, startPoint y: 545, endPoint x: 479, endPoint y: 435, distance: 220.9
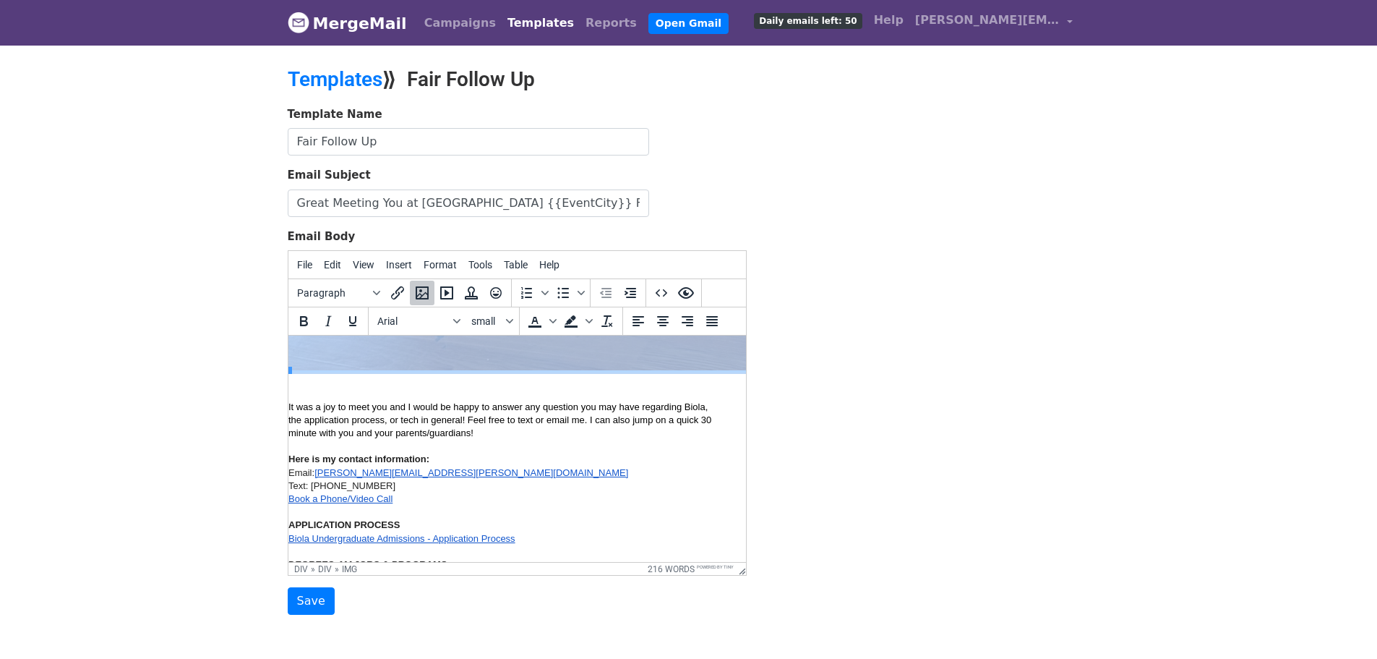
scroll to position [1658, 12]
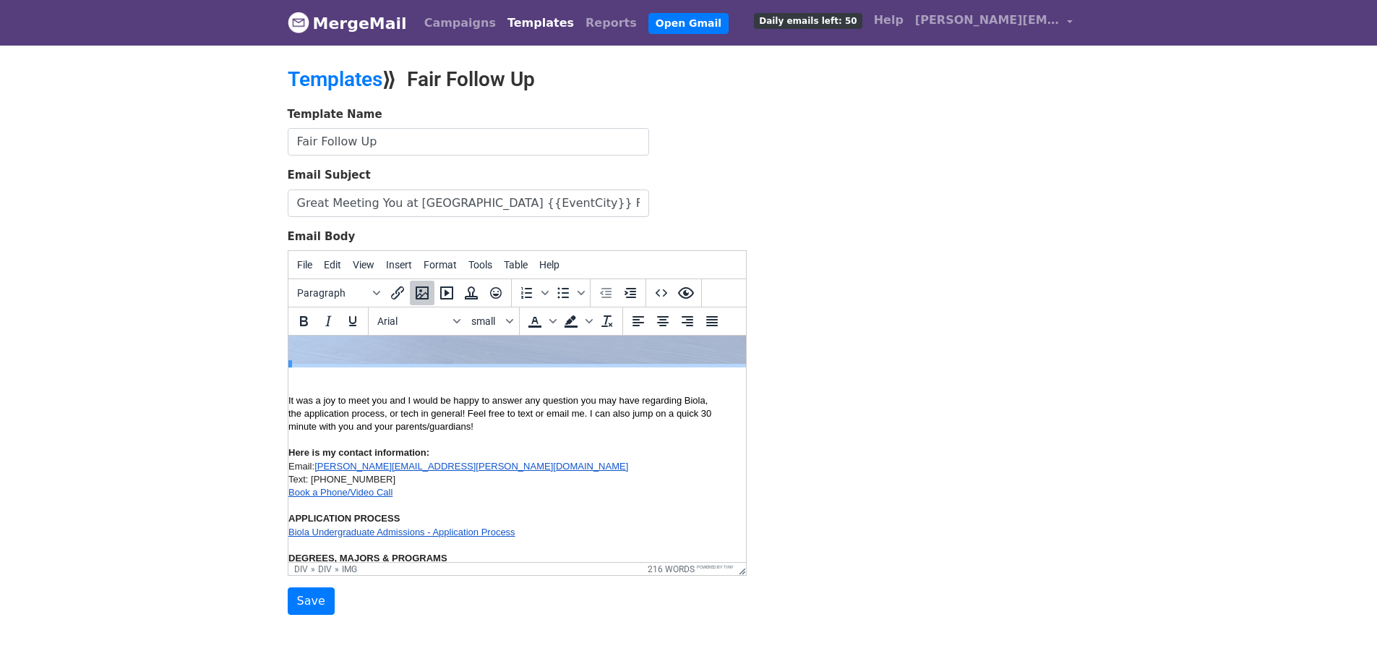
drag, startPoint x: 288, startPoint y: 363, endPoint x: 467, endPoint y: 307, distance: 187.0
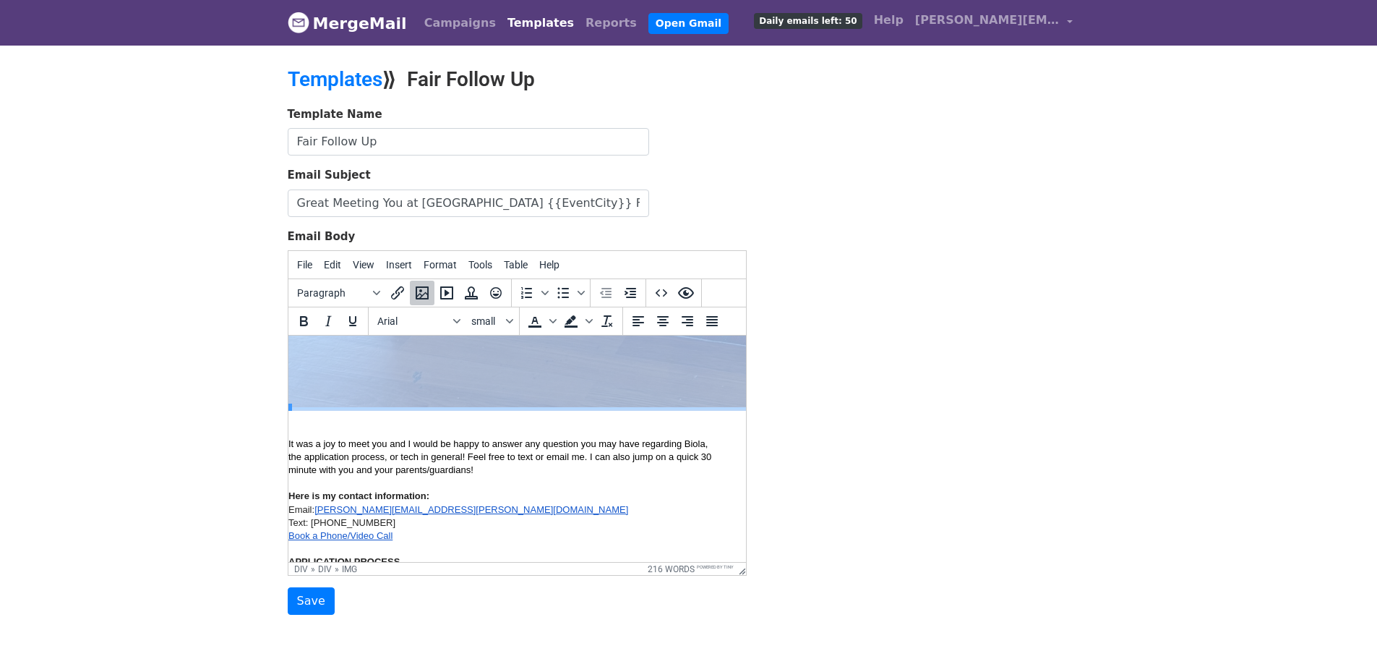
scroll to position [1369, 12]
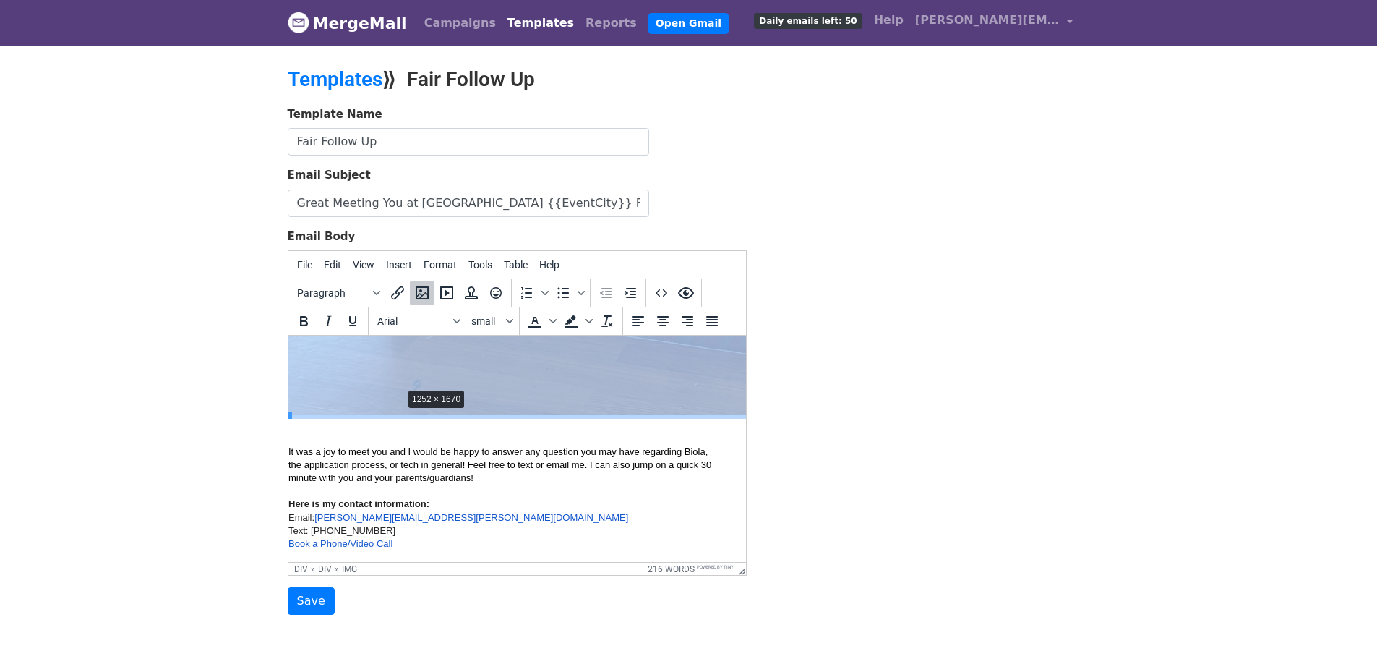
drag, startPoint x: 288, startPoint y: 412, endPoint x: 467, endPoint y: 366, distance: 184.5
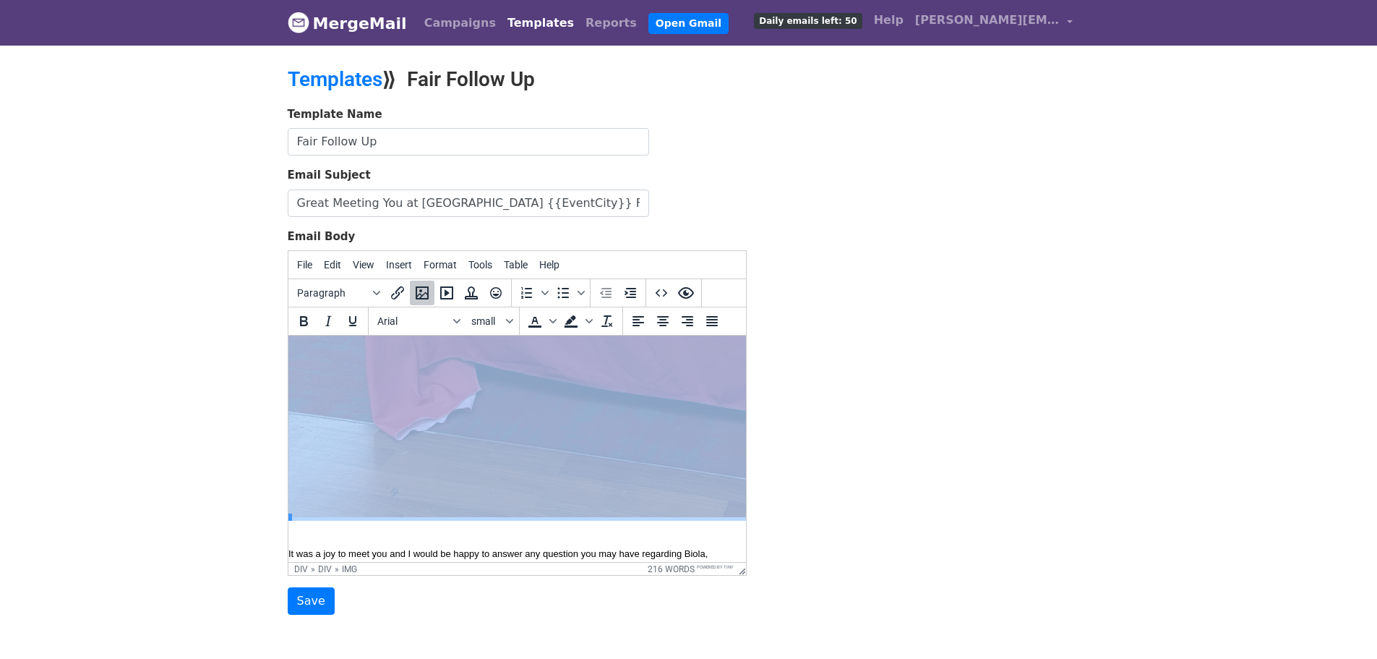
scroll to position [1007, 12]
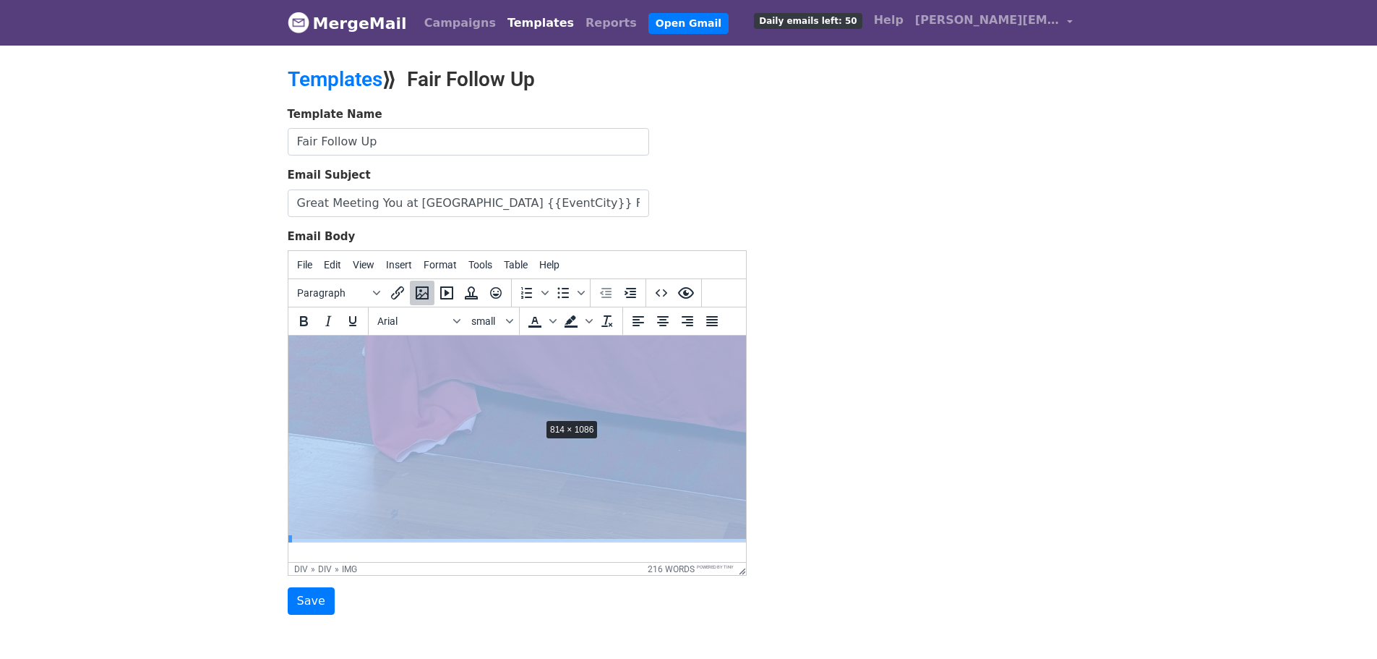
drag, startPoint x: 290, startPoint y: 537, endPoint x: 541, endPoint y: 416, distance: 278.7
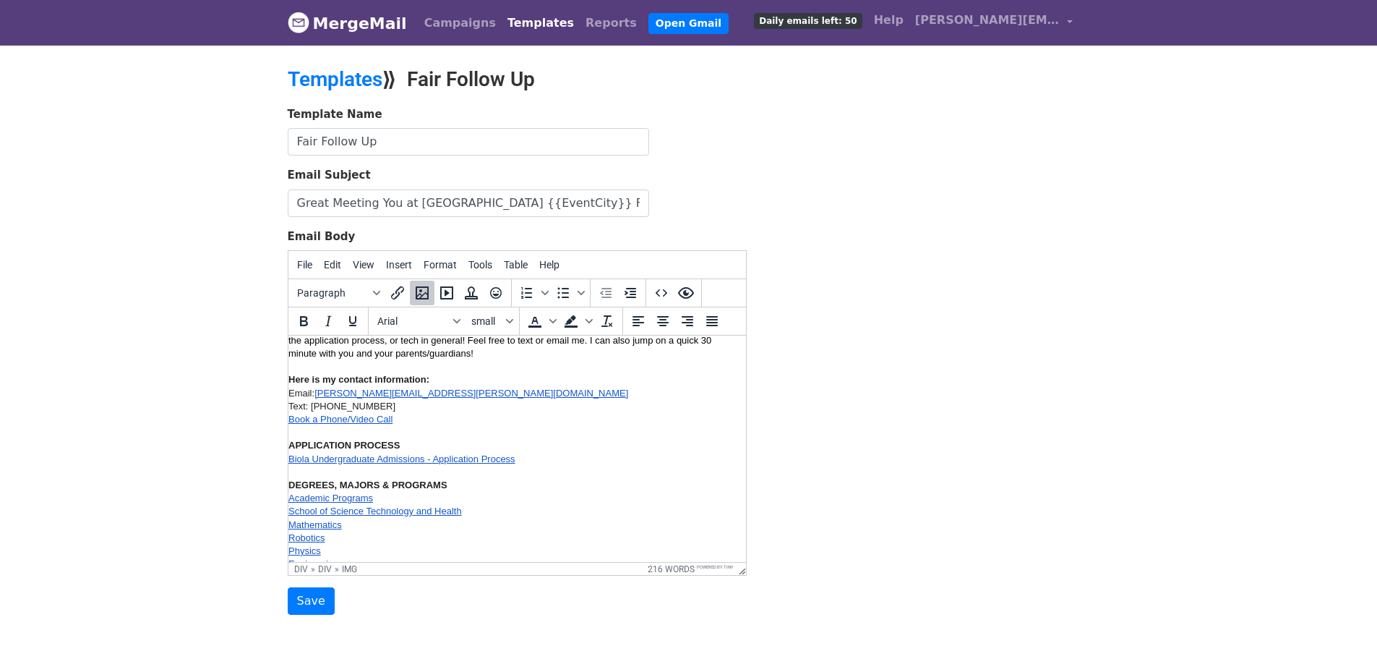
scroll to position [718, 12]
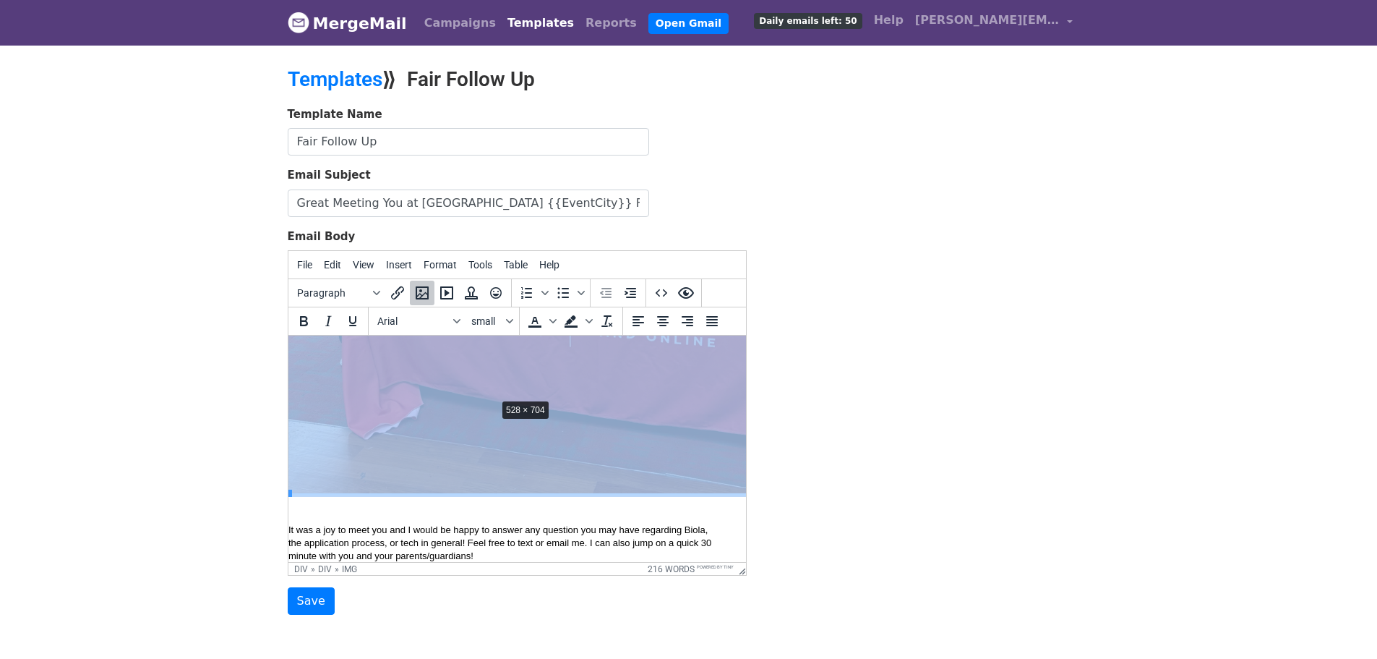
drag, startPoint x: 291, startPoint y: 490, endPoint x: 497, endPoint y: 395, distance: 227.7
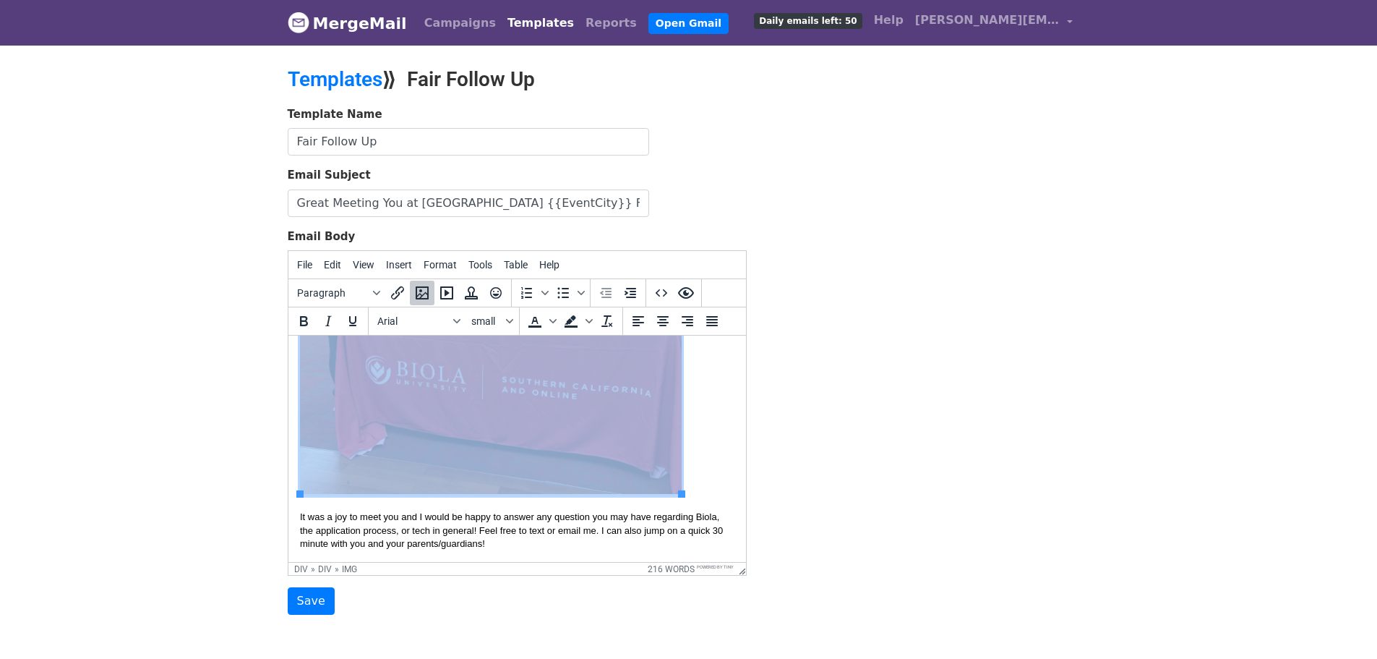
scroll to position [429, 0]
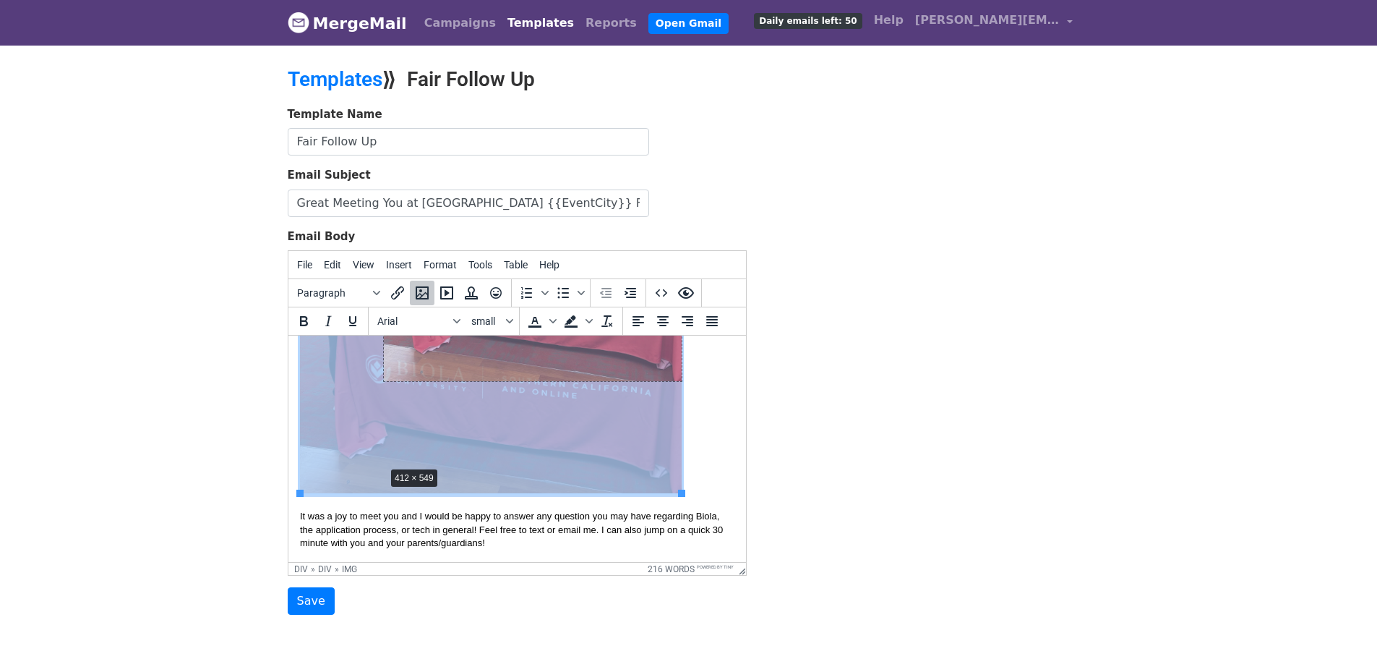
drag, startPoint x: 298, startPoint y: 492, endPoint x: 391, endPoint y: 461, distance: 98.5
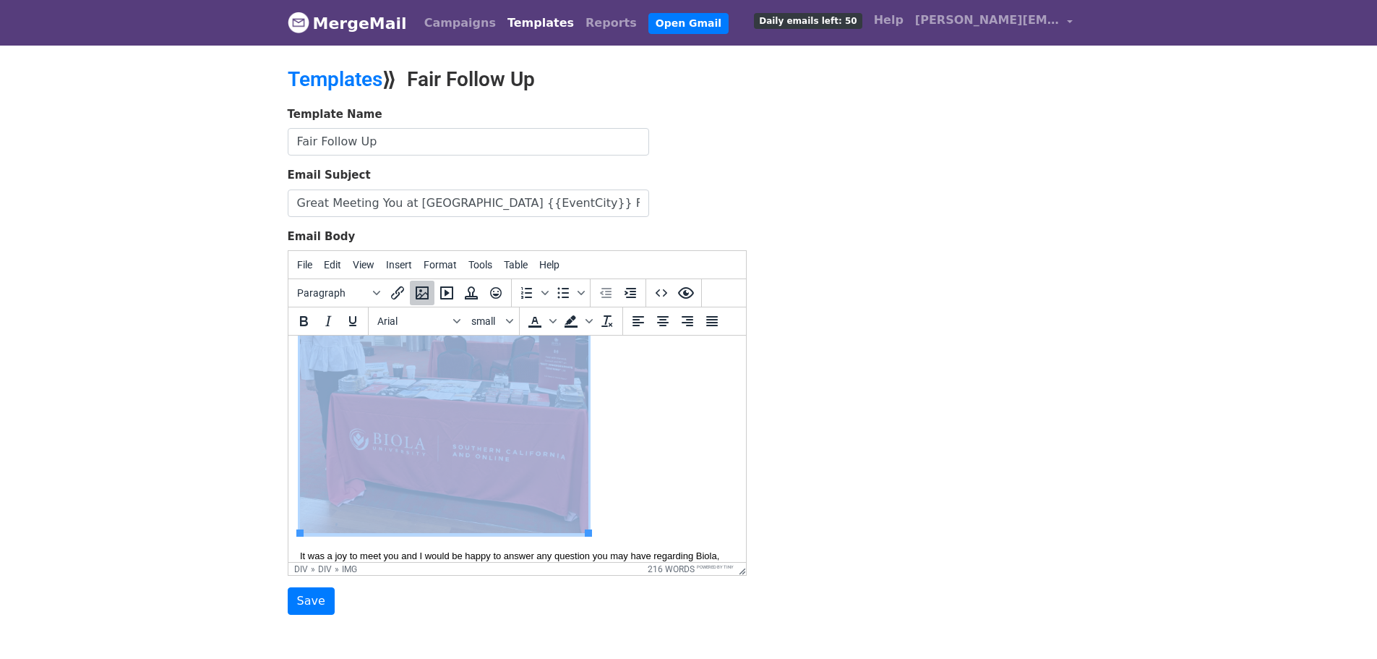
scroll to position [284, 0]
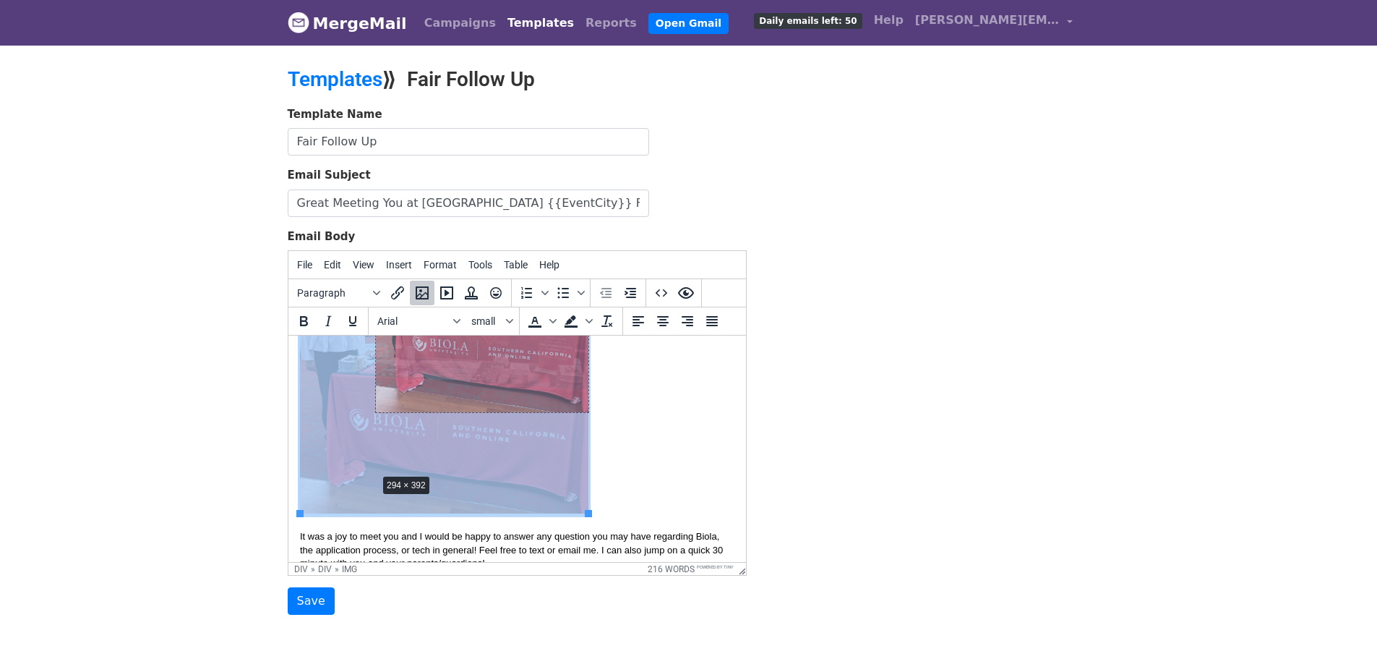
drag, startPoint x: 299, startPoint y: 511, endPoint x: 387, endPoint y: 459, distance: 102.4
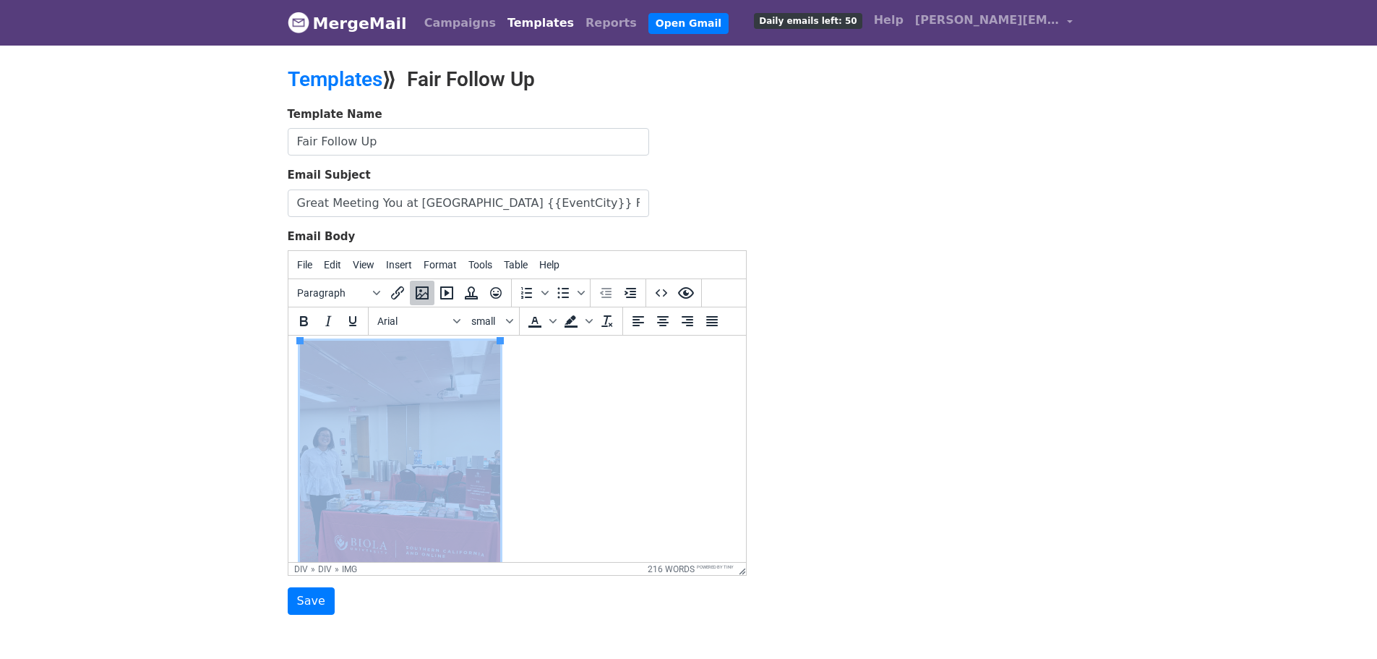
scroll to position [0, 0]
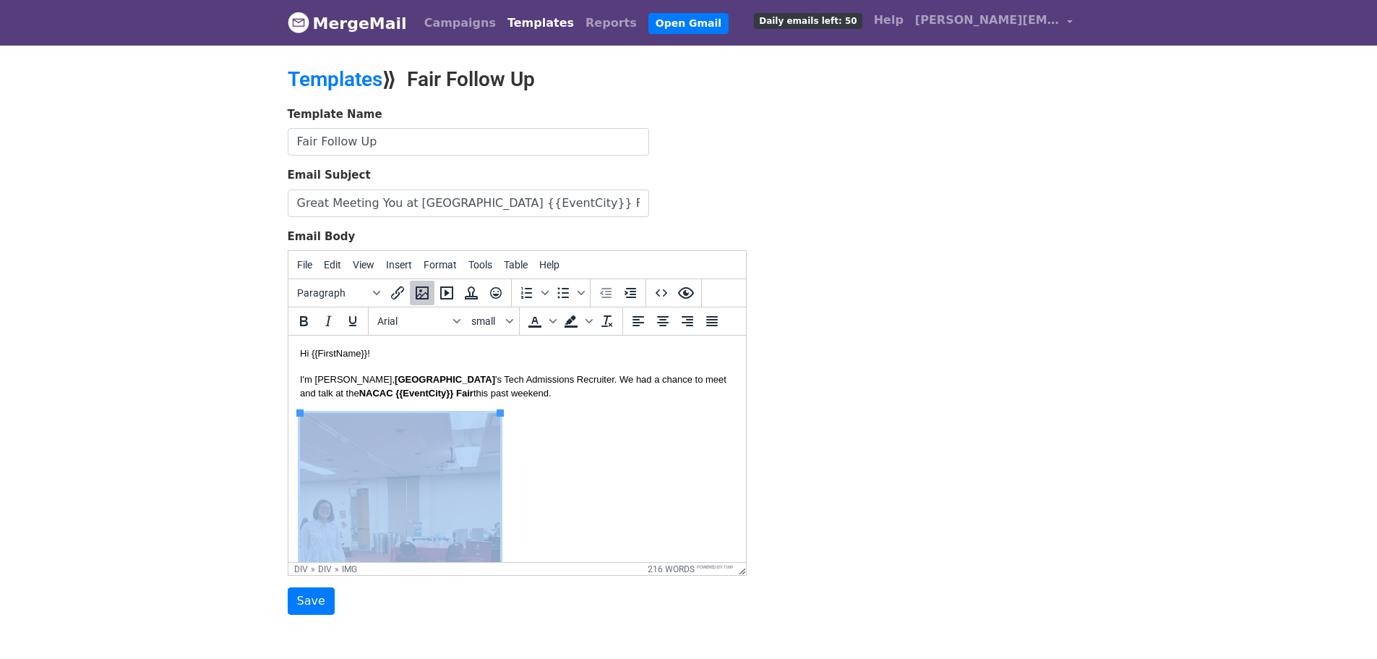
click at [448, 476] on img at bounding box center [399, 546] width 200 height 267
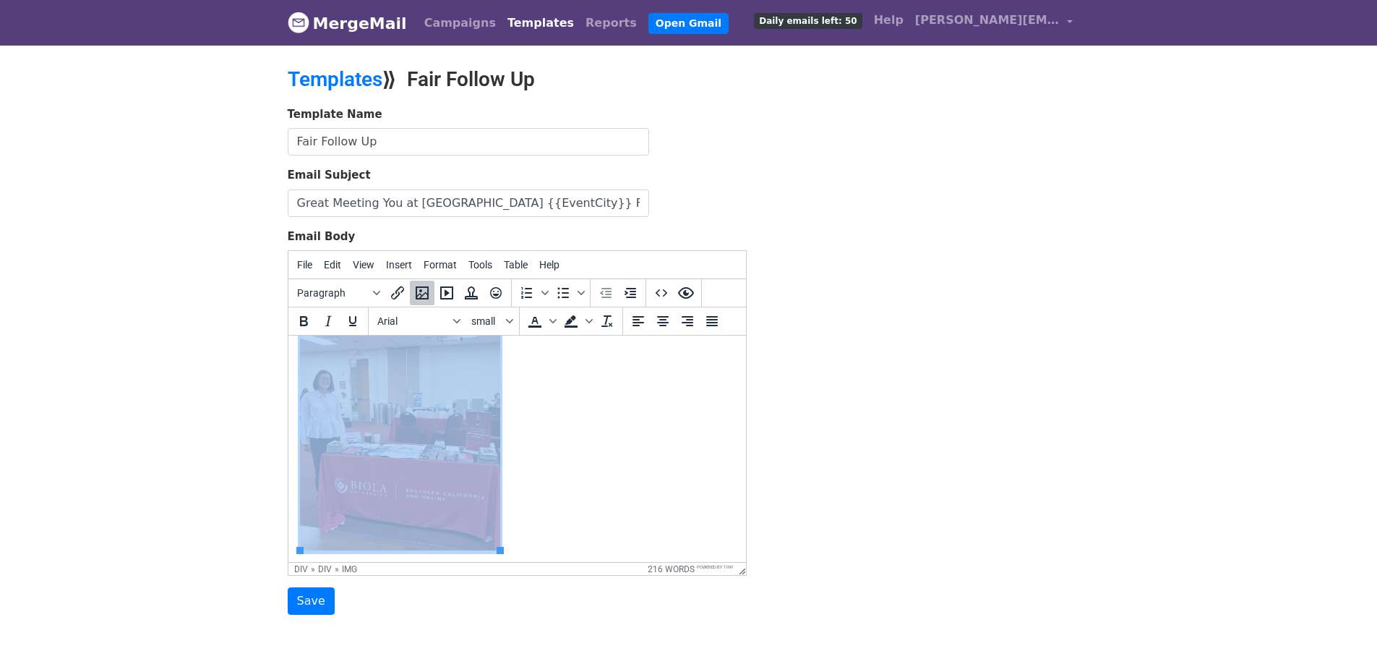
scroll to position [145, 0]
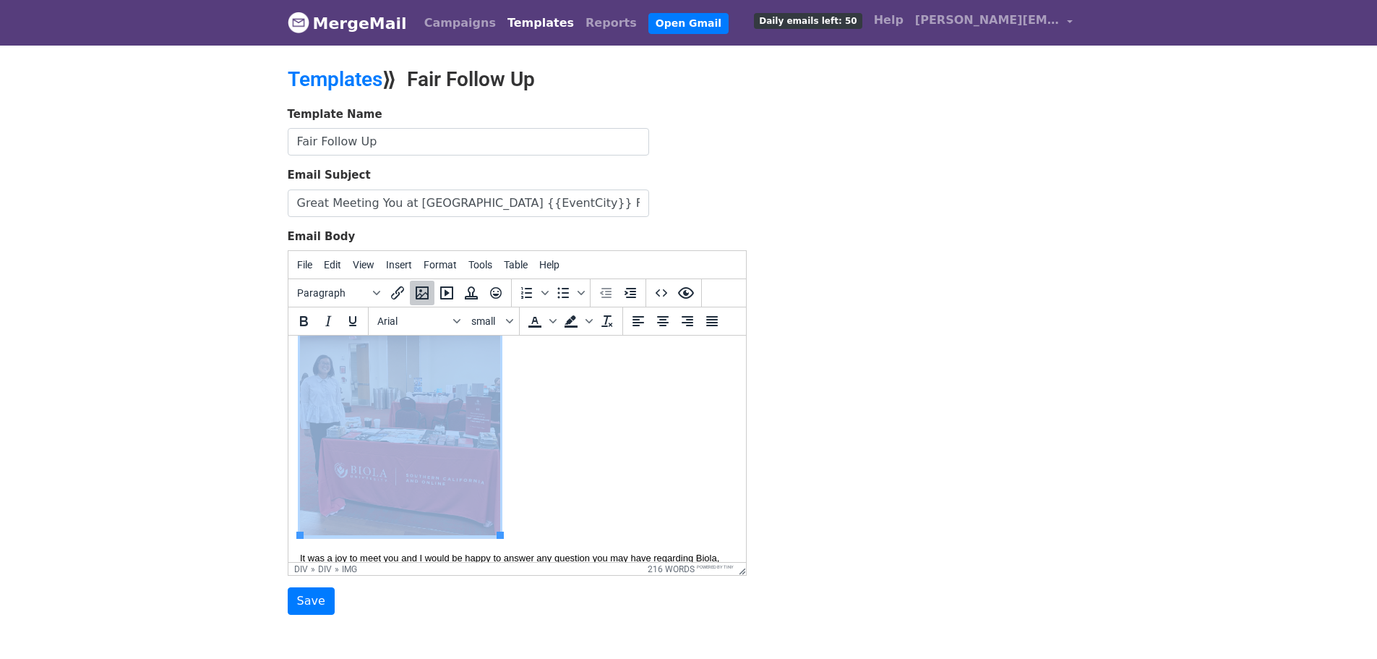
click at [581, 525] on div "​ ​" at bounding box center [516, 403] width 434 height 270
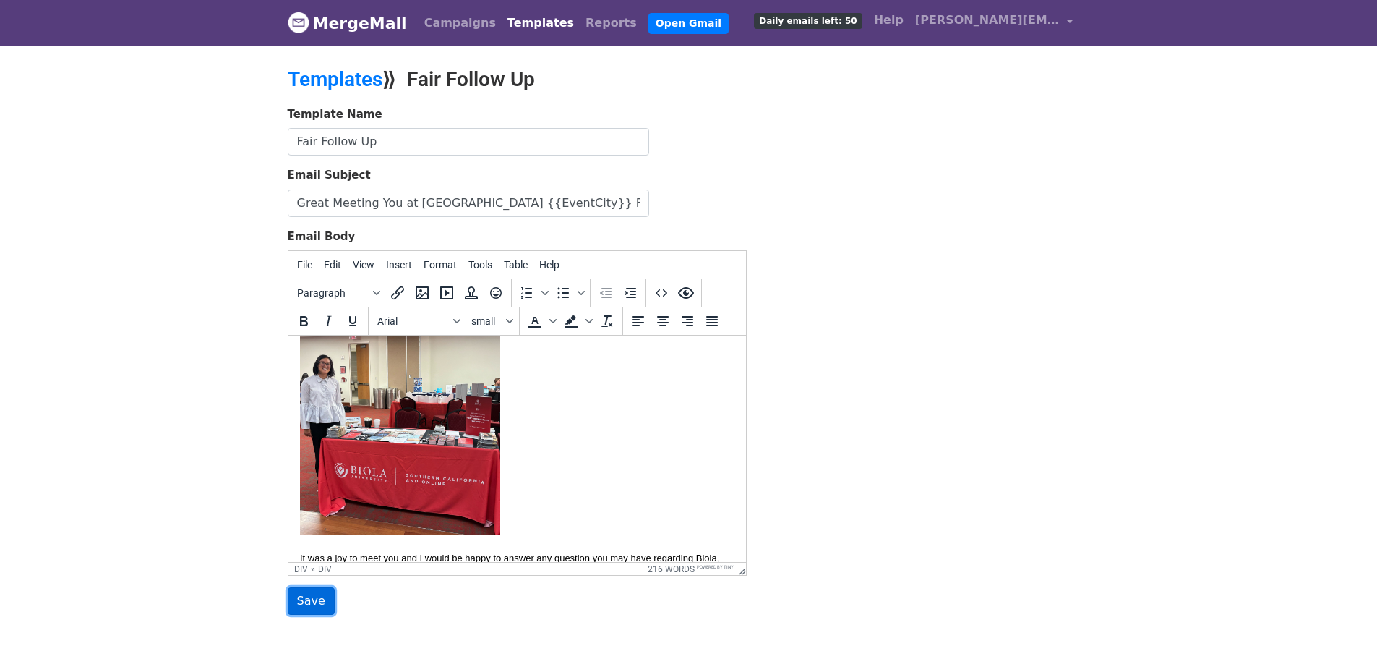
click at [314, 604] on input "Save" at bounding box center [311, 600] width 47 height 27
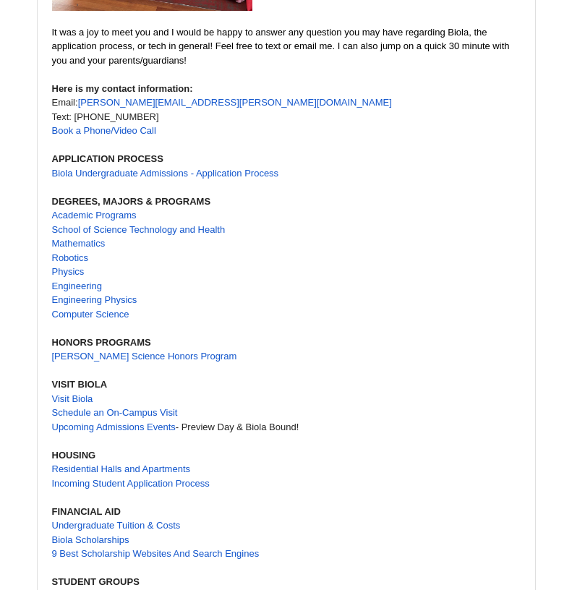
scroll to position [2024, 0]
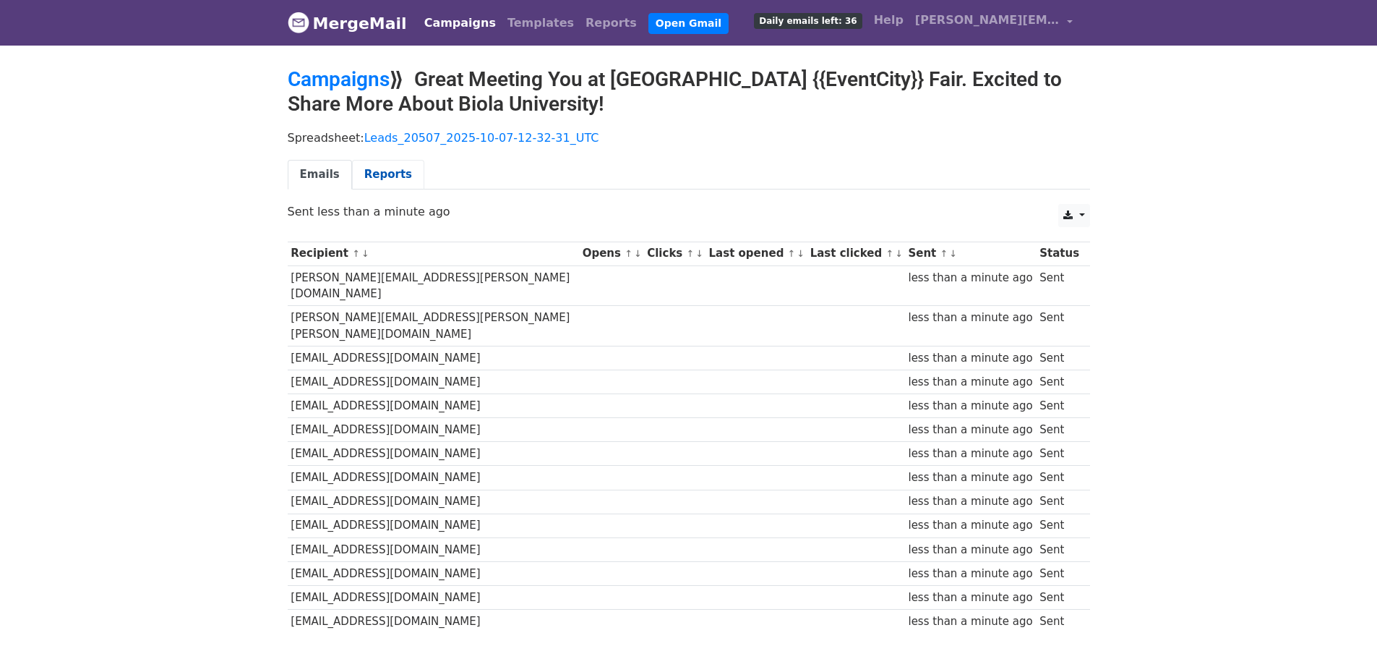
click at [394, 167] on link "Reports" at bounding box center [388, 175] width 72 height 30
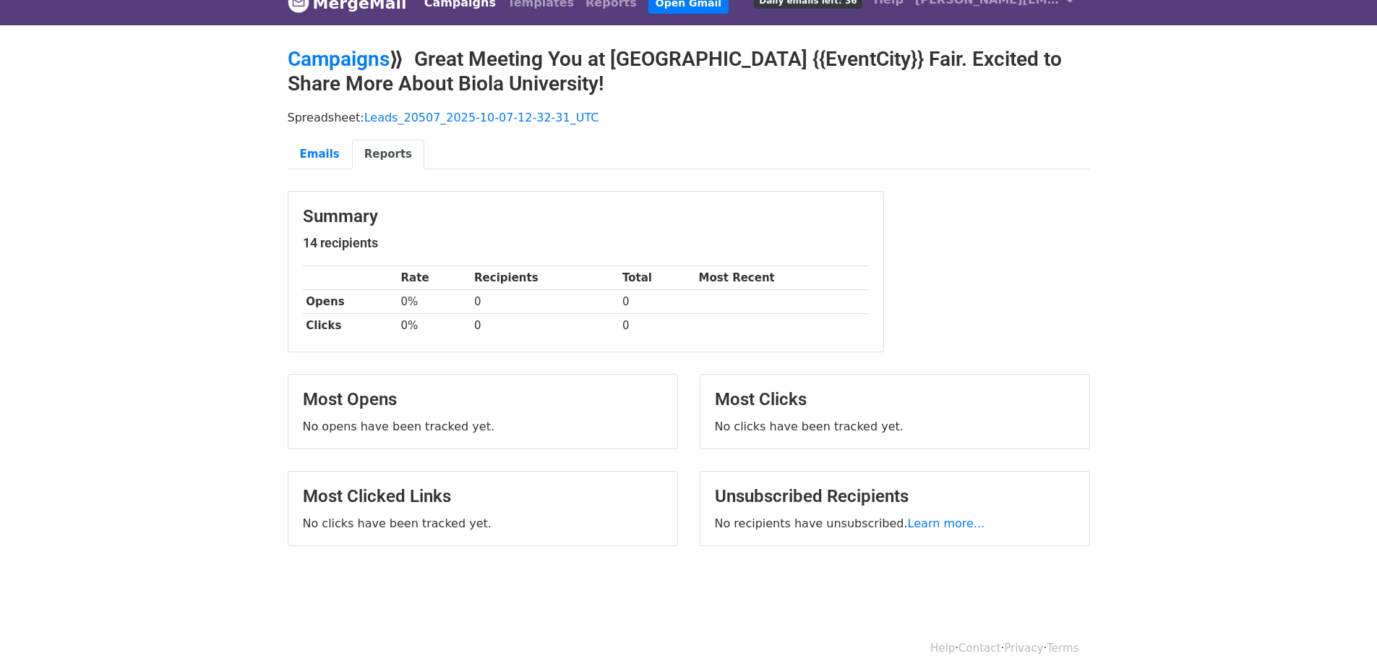
scroll to position [38, 0]
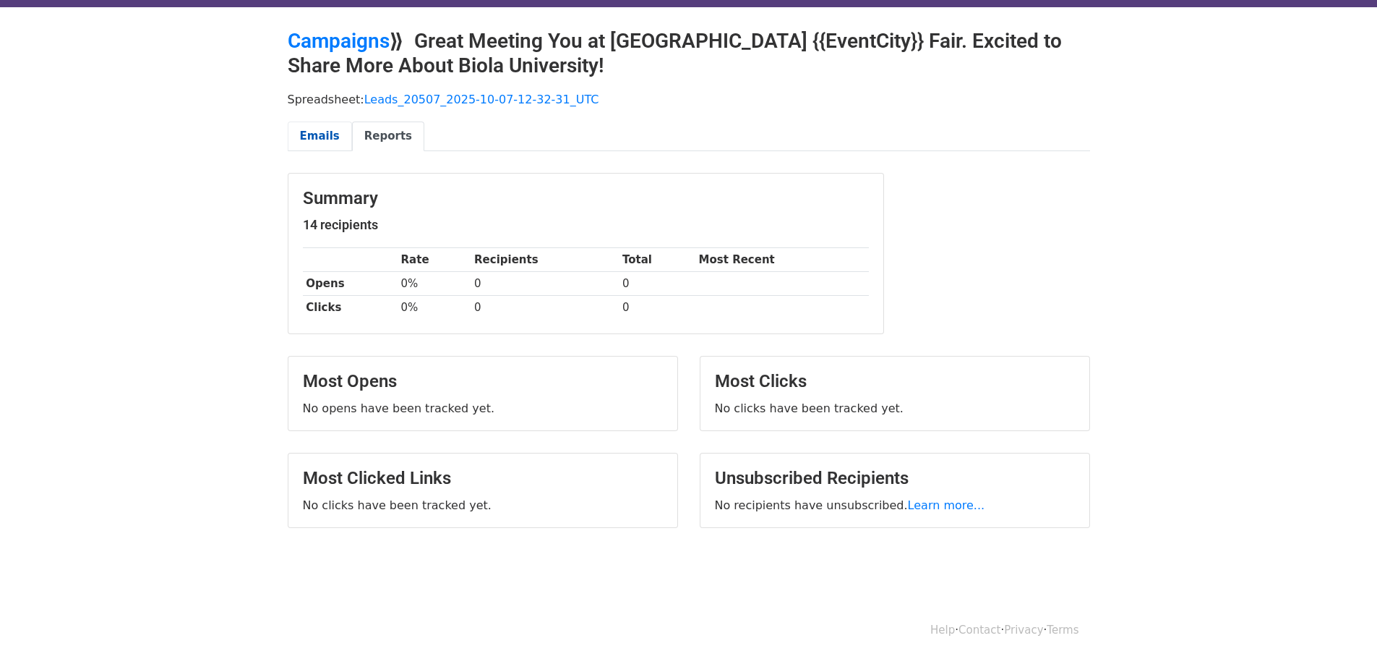
click at [317, 132] on link "Emails" at bounding box center [320, 136] width 64 height 30
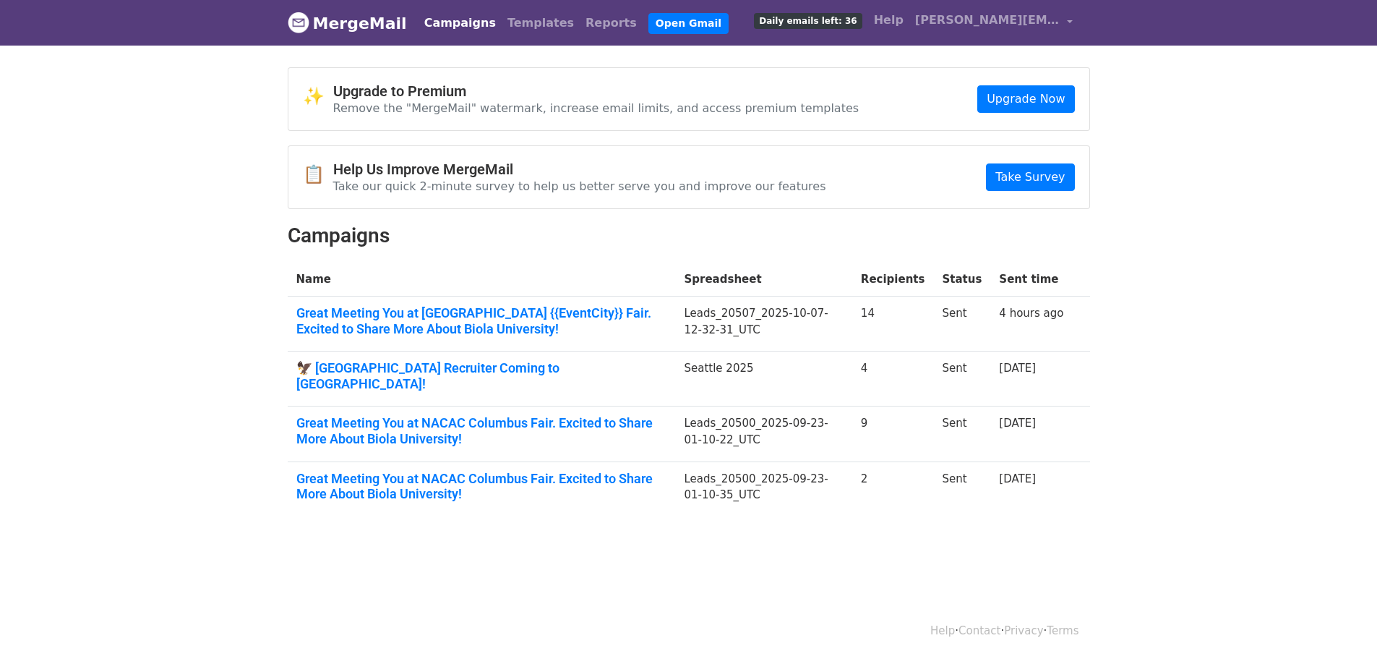
click at [176, 99] on body "MergeMail Campaigns Templates Reports Open Gmail Daily emails left: 36 Help rit…" at bounding box center [688, 293] width 1377 height 586
click at [512, 14] on link "Templates" at bounding box center [541, 23] width 78 height 29
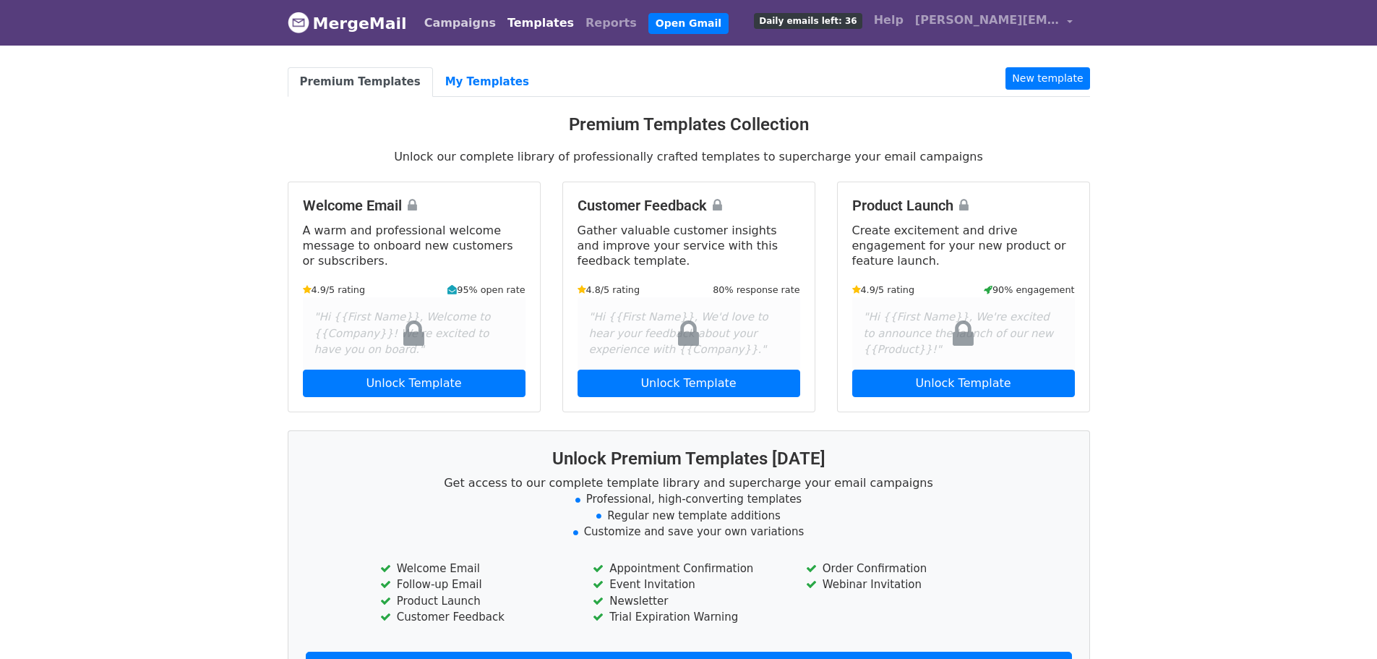
click at [455, 25] on link "Campaigns" at bounding box center [460, 23] width 83 height 29
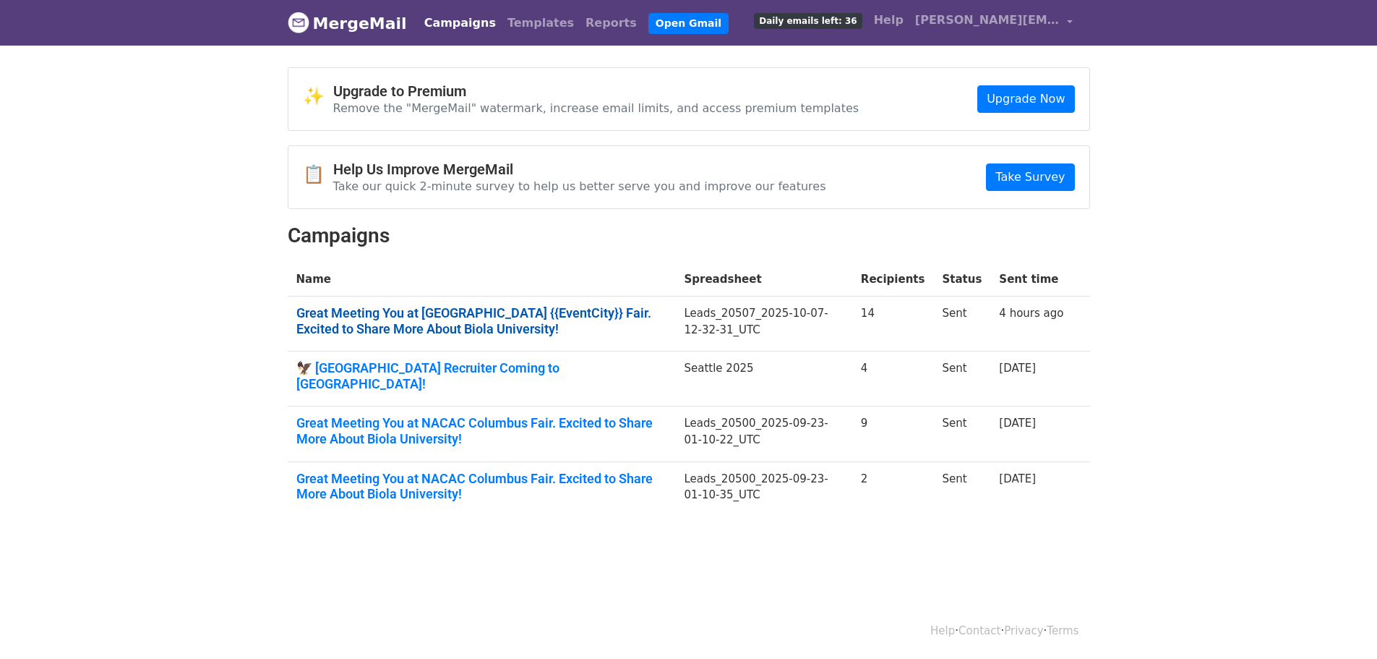
click at [407, 320] on link "Great Meeting You at [GEOGRAPHIC_DATA] {{EventCity}} Fair. Excited to Share Mor…" at bounding box center [481, 320] width 371 height 31
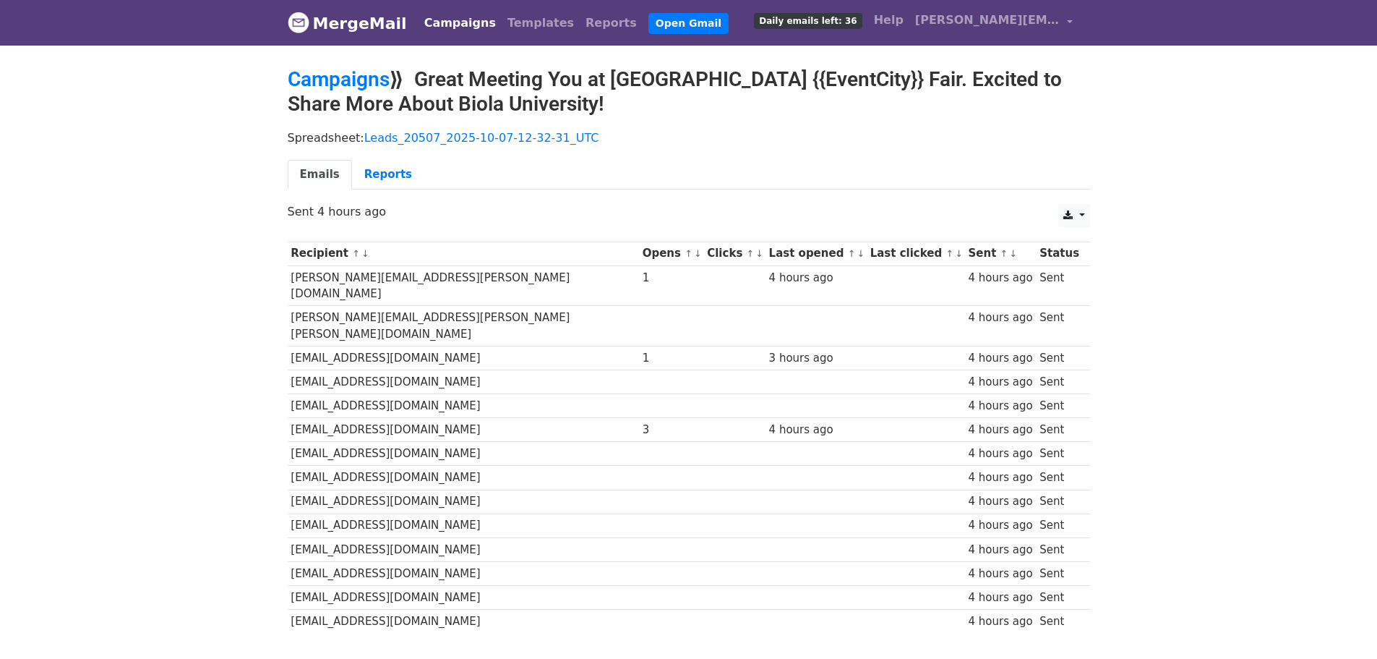
click at [390, 192] on div "Emails Reports" at bounding box center [689, 178] width 824 height 37
click at [374, 156] on div "Spreadsheet: Leads_20507_2025-10-07-12-32-31_UTC Emails Reports" at bounding box center [689, 163] width 824 height 81
click at [376, 165] on link "Reports" at bounding box center [388, 175] width 72 height 30
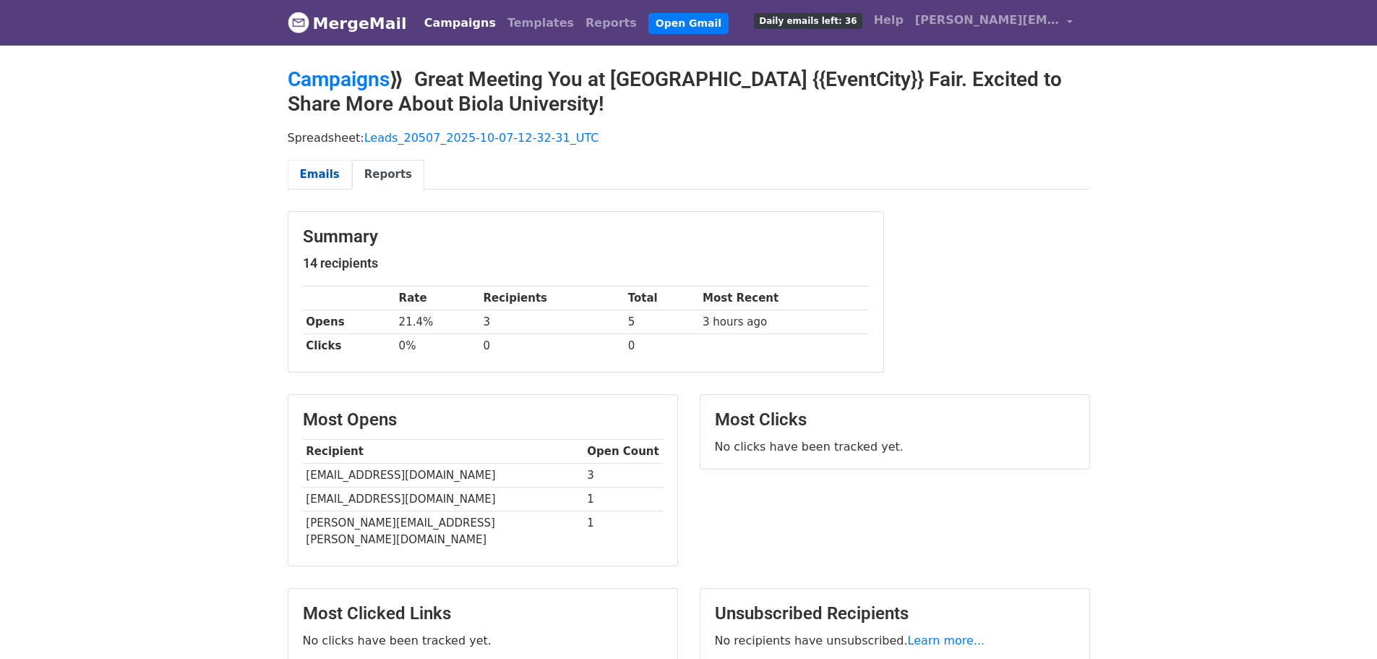
click at [305, 166] on link "Emails" at bounding box center [320, 175] width 64 height 30
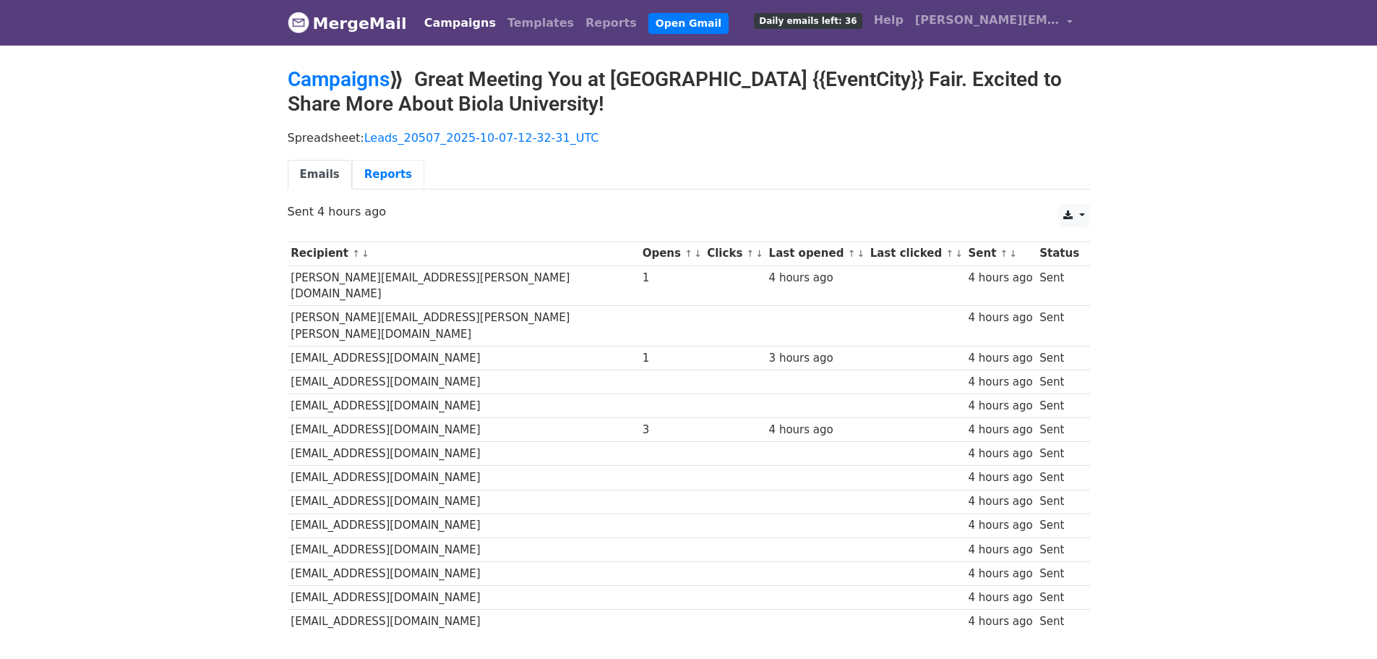
click at [395, 174] on link "Reports" at bounding box center [388, 175] width 72 height 30
